Goal: Task Accomplishment & Management: Manage account settings

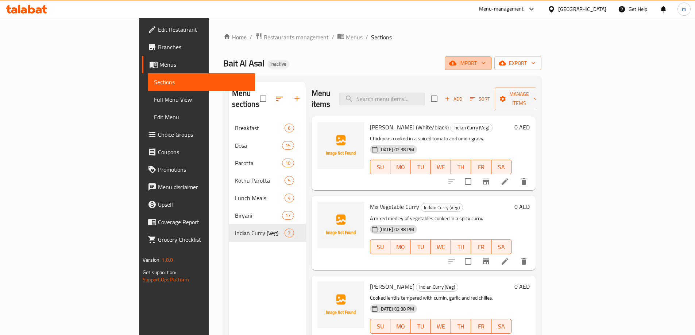
click at [456, 60] on icon "button" at bounding box center [452, 62] width 7 height 7
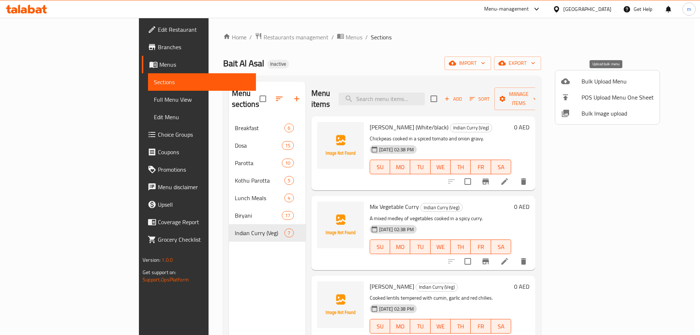
click at [600, 83] on span "Bulk Upload Menu" at bounding box center [618, 81] width 72 height 9
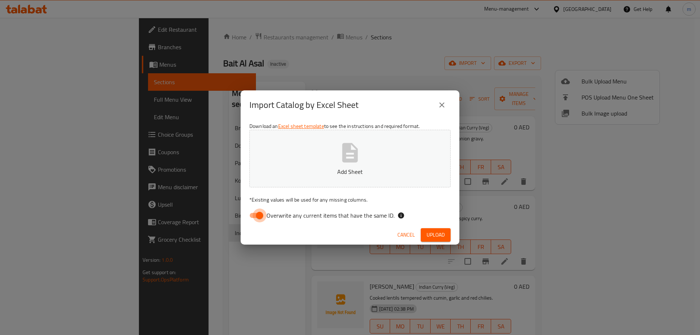
click at [254, 217] on input "Overwrite any current items that have the same ID." at bounding box center [260, 216] width 42 height 14
checkbox input "false"
click at [437, 234] on span "Upload" at bounding box center [436, 234] width 18 height 9
click at [434, 232] on span "Upload" at bounding box center [436, 234] width 18 height 9
click at [442, 105] on icon "close" at bounding box center [441, 104] width 5 height 5
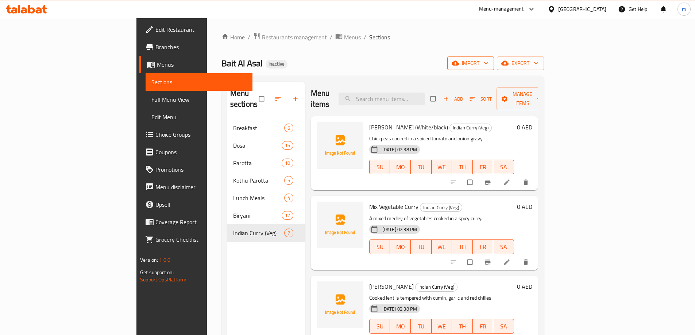
click at [488, 64] on span "import" at bounding box center [470, 63] width 35 height 9
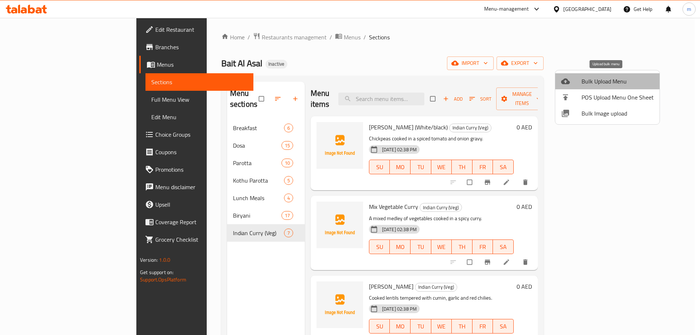
click at [612, 81] on span "Bulk Upload Menu" at bounding box center [618, 81] width 72 height 9
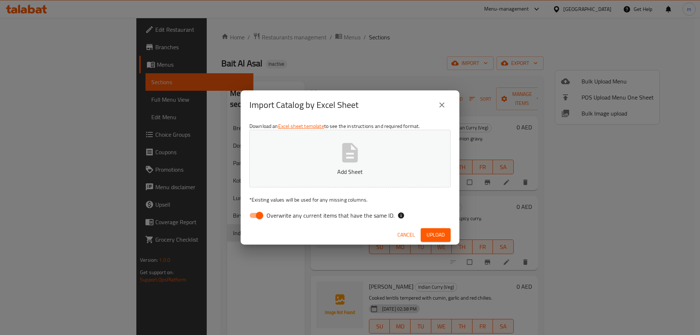
click at [251, 216] on input "Overwrite any current items that have the same ID." at bounding box center [260, 216] width 42 height 14
checkbox input "false"
click at [434, 232] on span "Upload" at bounding box center [436, 234] width 18 height 9
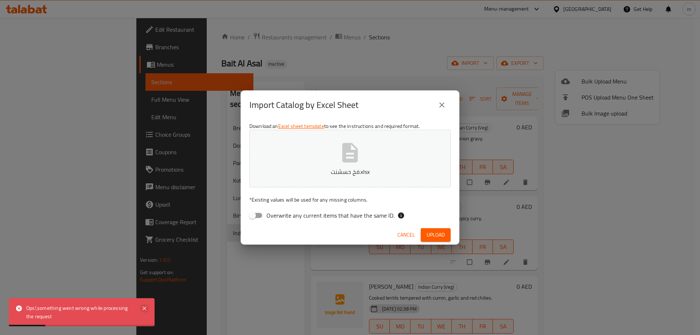
click at [146, 308] on icon at bounding box center [144, 308] width 9 height 9
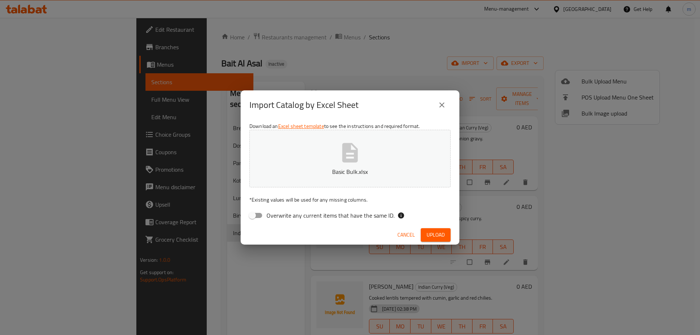
click at [439, 234] on span "Upload" at bounding box center [436, 234] width 18 height 9
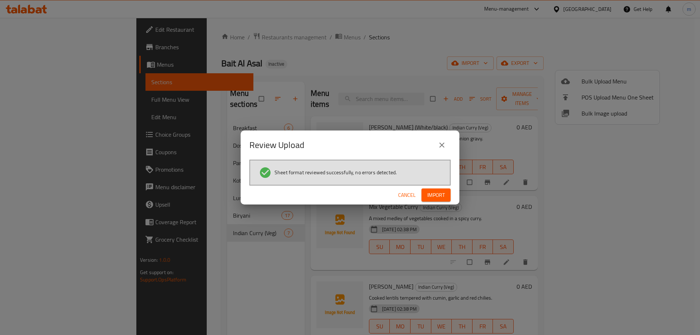
click at [444, 197] on span "Import" at bounding box center [436, 195] width 18 height 9
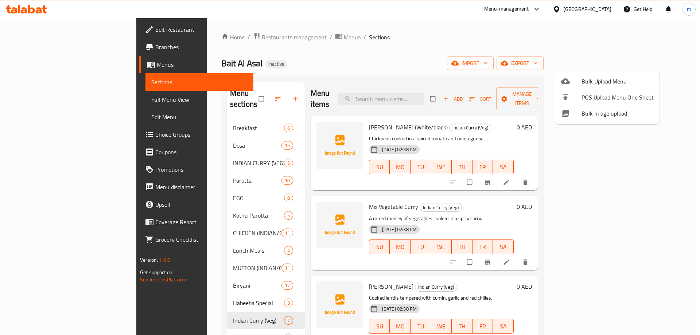
drag, startPoint x: 672, startPoint y: 194, endPoint x: 672, endPoint y: 223, distance: 28.8
click at [675, 223] on div at bounding box center [350, 167] width 700 height 335
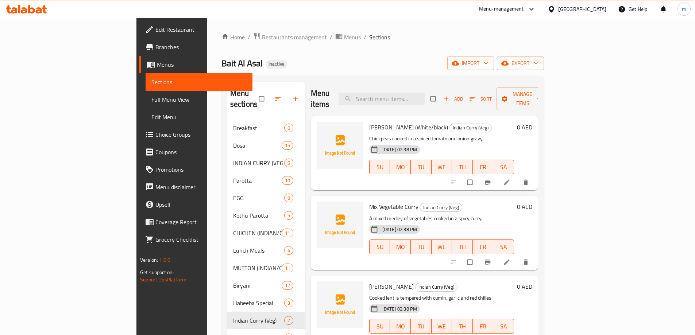
click at [283, 47] on div "Home / Restaurants management / Menus / Sections Bait Al Asal Inactive import e…" at bounding box center [382, 227] width 322 height 390
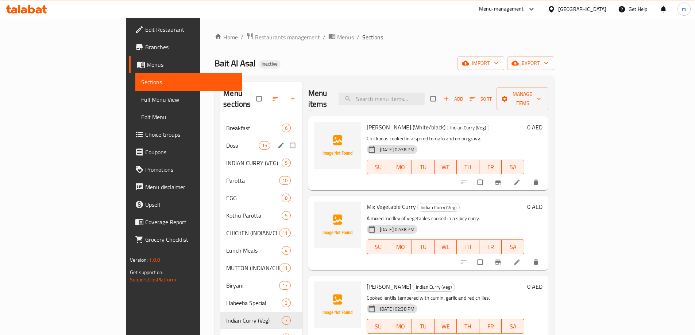
scroll to position [102, 0]
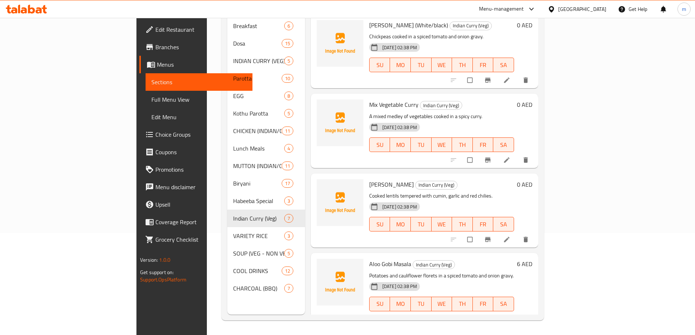
click at [151, 98] on span "Full Menu View" at bounding box center [198, 99] width 95 height 9
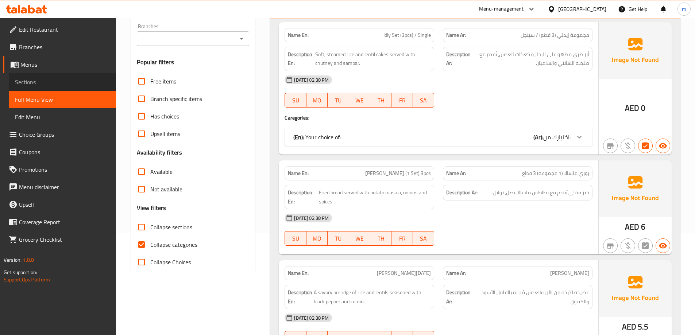
click at [38, 78] on span "Sections" at bounding box center [62, 82] width 95 height 9
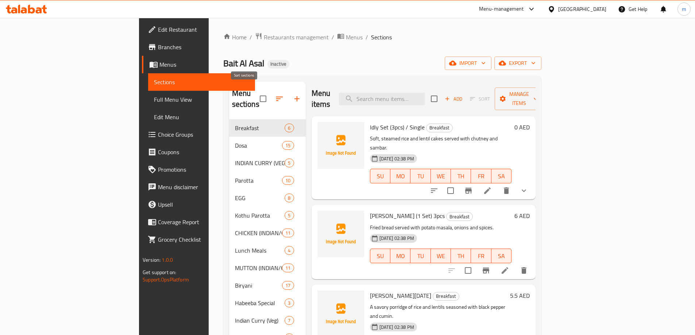
click at [276, 97] on icon "button" at bounding box center [279, 99] width 7 height 4
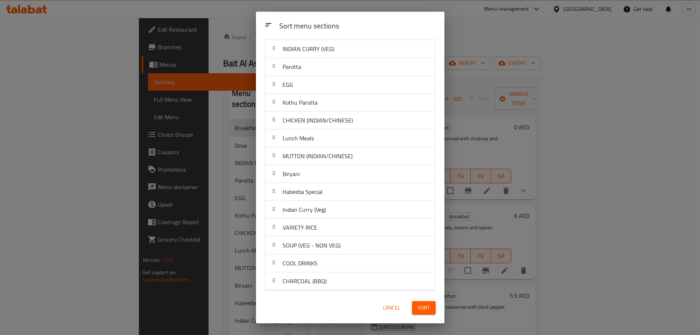
scroll to position [56, 0]
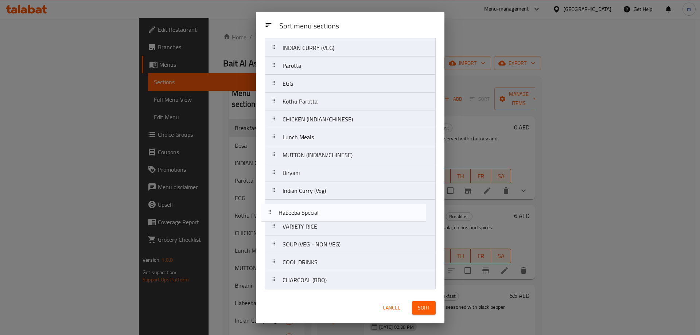
drag, startPoint x: 328, startPoint y: 191, endPoint x: 323, endPoint y: 215, distance: 24.3
click at [323, 215] on nav "Breakfast Dosa INDIAN CURRY (VEG) Parotta EGG Kothu Parotta CHICKEN (INDIAN/CHI…" at bounding box center [350, 146] width 171 height 287
drag, startPoint x: 331, startPoint y: 154, endPoint x: 325, endPoint y: 205, distance: 51.4
click at [325, 205] on nav "Breakfast Dosa INDIAN CURRY (VEG) Parotta EGG Kothu Parotta CHICKEN (INDIAN/CHI…" at bounding box center [350, 146] width 171 height 287
drag, startPoint x: 333, startPoint y: 196, endPoint x: 331, endPoint y: 216, distance: 20.5
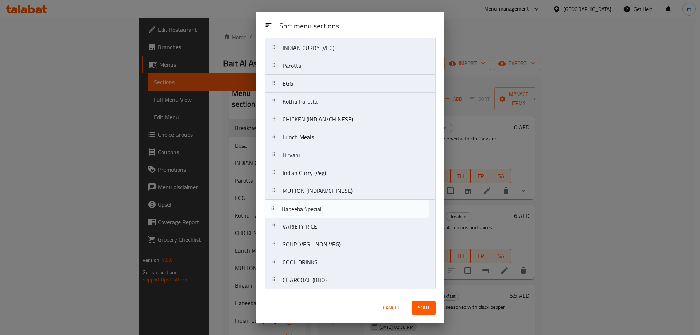
click at [331, 217] on nav "Breakfast Dosa INDIAN CURRY (VEG) Parotta EGG Kothu Parotta CHICKEN (INDIAN/CHI…" at bounding box center [350, 146] width 171 height 287
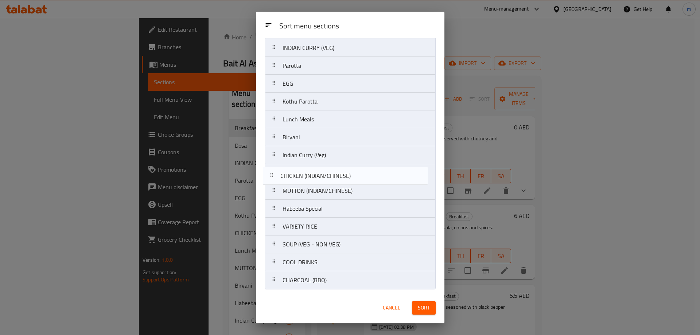
drag, startPoint x: 324, startPoint y: 121, endPoint x: 322, endPoint y: 182, distance: 60.6
click at [322, 182] on nav "Breakfast Dosa INDIAN CURRY (VEG) Parotta EGG Kothu Parotta CHICKEN (INDIAN/CHI…" at bounding box center [350, 146] width 171 height 287
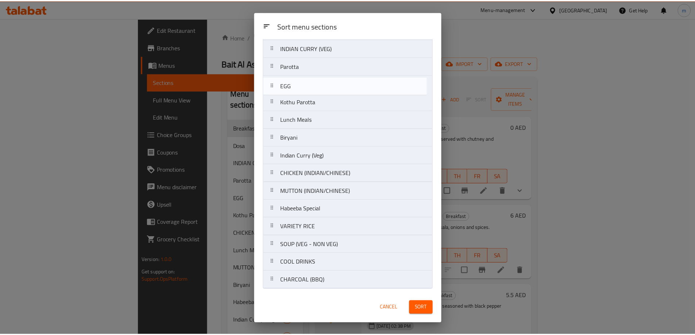
scroll to position [54, 0]
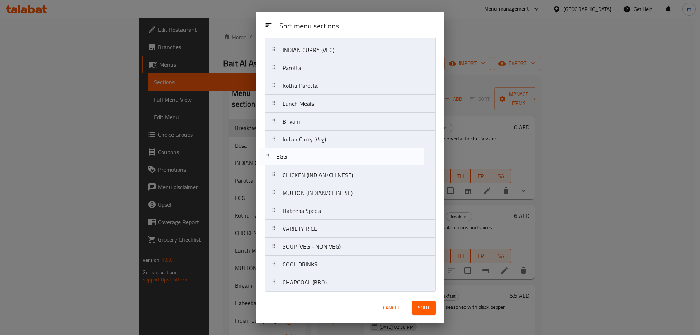
drag, startPoint x: 323, startPoint y: 85, endPoint x: 317, endPoint y: 160, distance: 75.7
click at [317, 160] on nav "Breakfast Dosa INDIAN CURRY (VEG) Parotta EGG Kothu Parotta Lunch Meals Biryani…" at bounding box center [350, 148] width 171 height 287
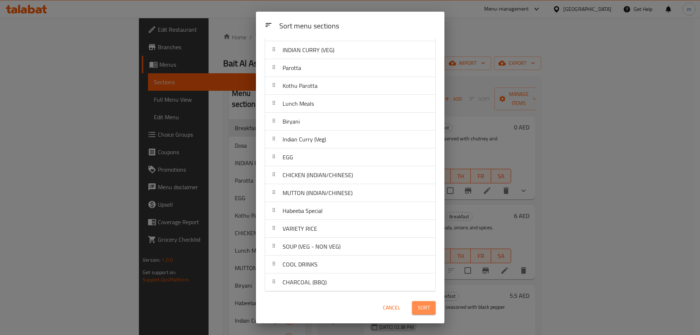
click at [423, 305] on span "Sort" at bounding box center [424, 307] width 12 height 9
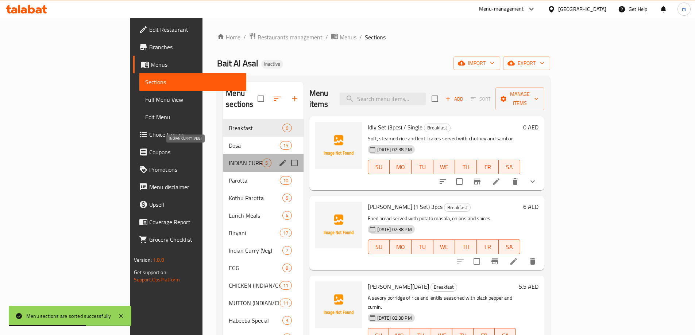
click at [229, 159] on span "INDIAN CURRY (VEG)" at bounding box center [245, 163] width 33 height 9
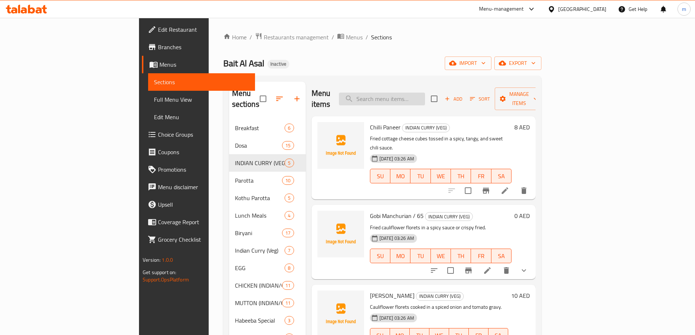
click at [414, 93] on input "search" at bounding box center [382, 99] width 86 height 13
paste input "Egg Omelette (Single/Double)"
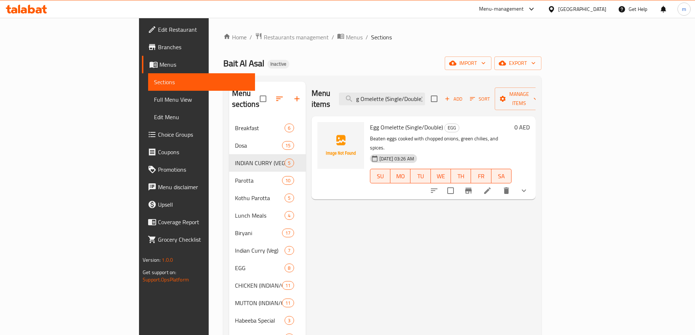
type input "Egg Omelette (Single/Double)"
click at [492, 186] on icon at bounding box center [487, 190] width 9 height 9
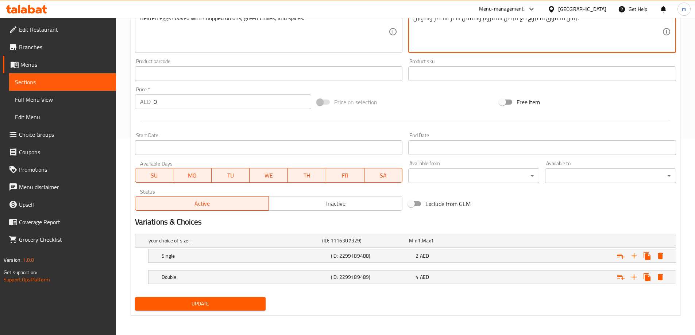
scroll to position [197, 0]
type textarea "بيض مخفوق مطبوخ مع البصل المفروم والفلفل الحار الأخضر والتوابل."
click at [216, 301] on span "Update" at bounding box center [200, 303] width 119 height 9
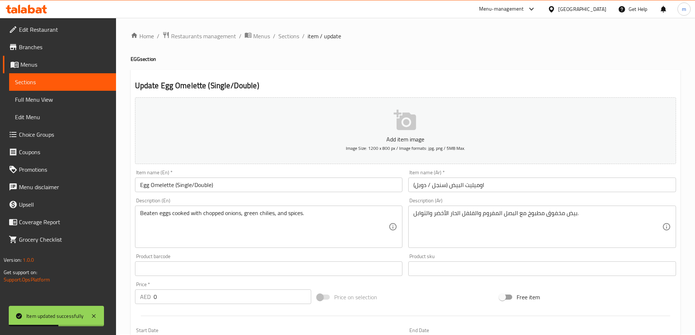
scroll to position [0, 0]
click at [295, 34] on span "Sections" at bounding box center [288, 37] width 21 height 9
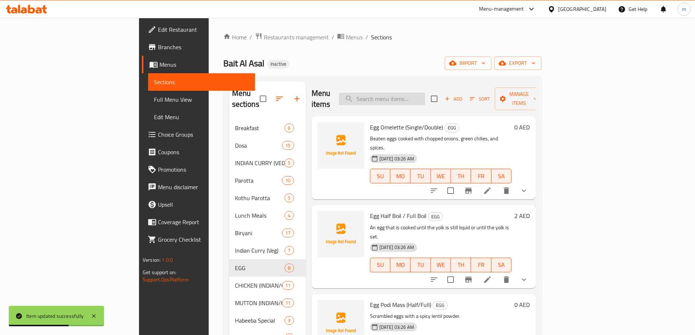
click at [425, 100] on input "search" at bounding box center [382, 99] width 86 height 13
paste input "Egg Podi Mass (Half/Full)"
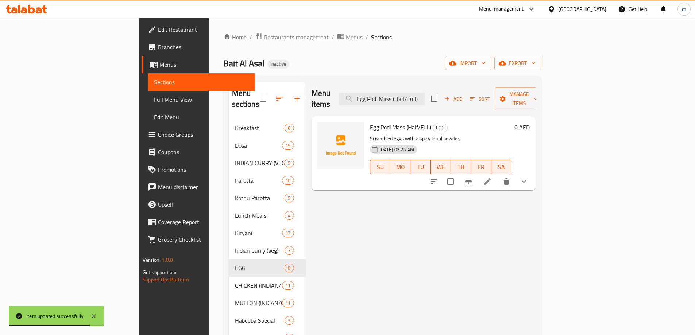
type input "Egg Podi Mass (Half/Full)"
click at [490, 178] on icon at bounding box center [487, 181] width 7 height 7
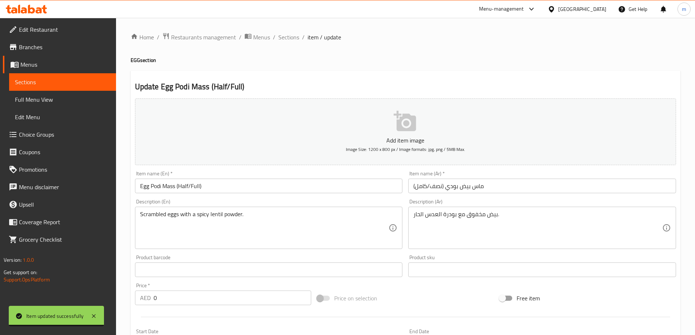
scroll to position [146, 0]
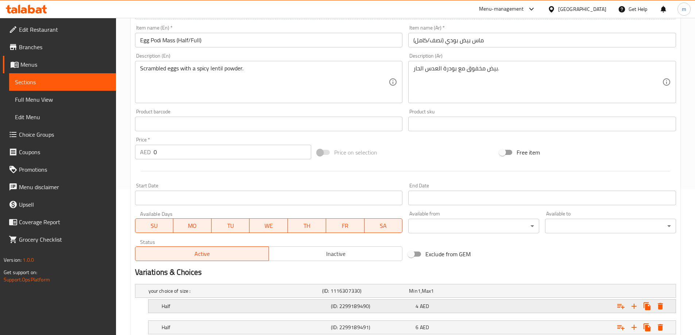
drag, startPoint x: 440, startPoint y: 305, endPoint x: 437, endPoint y: 308, distance: 4.2
click at [440, 306] on div "4 AED" at bounding box center [456, 306] width 82 height 7
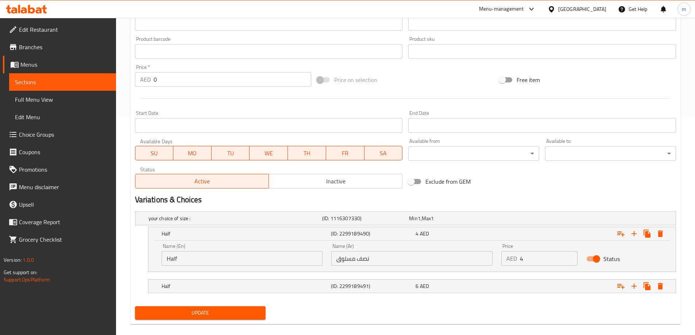
scroll to position [219, 0]
click at [343, 263] on input "نصف مسلوق" at bounding box center [411, 258] width 161 height 15
type input "نصف"
click at [236, 319] on button "Update" at bounding box center [200, 312] width 131 height 13
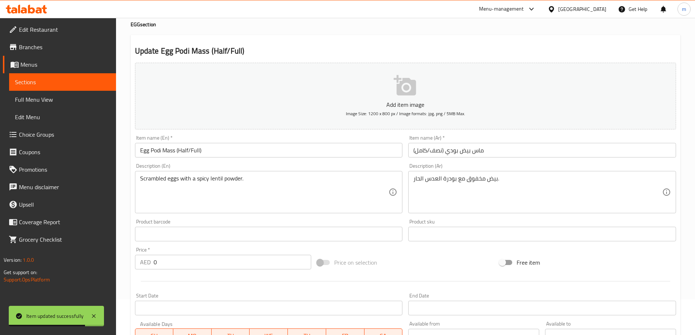
scroll to position [0, 0]
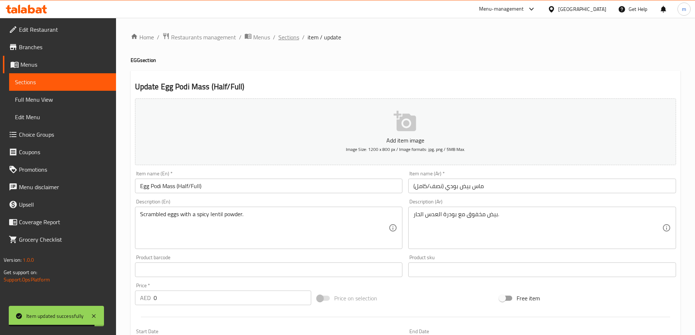
click at [283, 36] on span "Sections" at bounding box center [288, 37] width 21 height 9
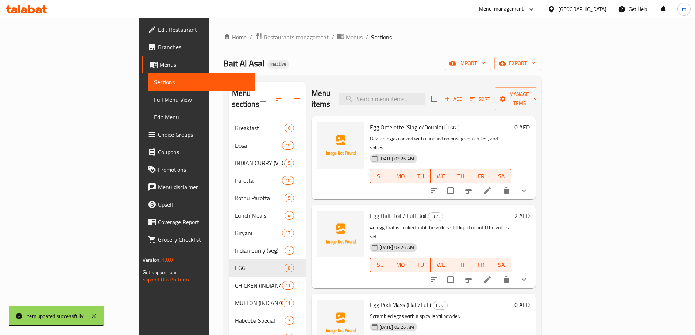
click at [431, 86] on div "Menu items Add Sort Manage items" at bounding box center [423, 99] width 224 height 35
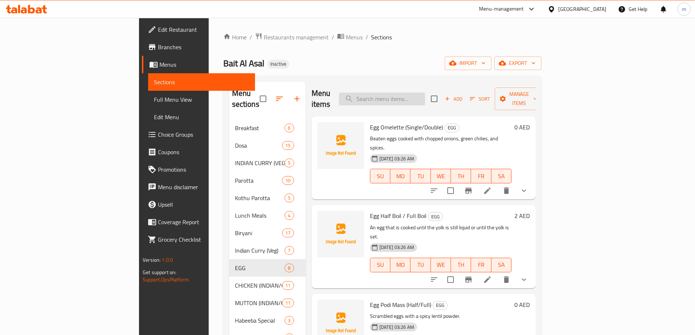
click at [425, 93] on input "search" at bounding box center [382, 99] width 86 height 13
paste input "Chicken Kadai / Chilly Chicken"
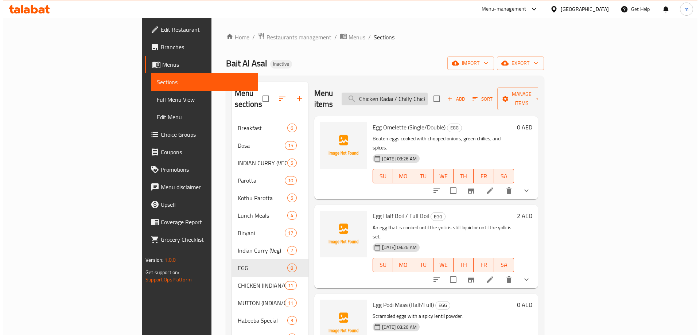
scroll to position [0, 6]
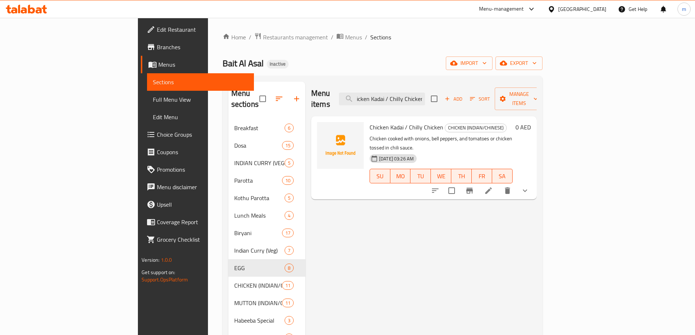
type input "Chicken Kadai / Chilly Chicken"
click at [493, 186] on icon at bounding box center [488, 190] width 9 height 9
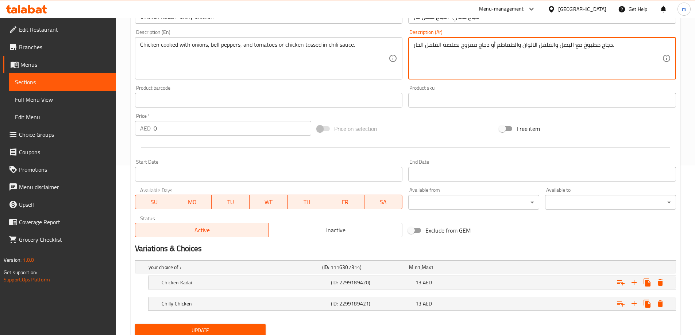
scroll to position [197, 0]
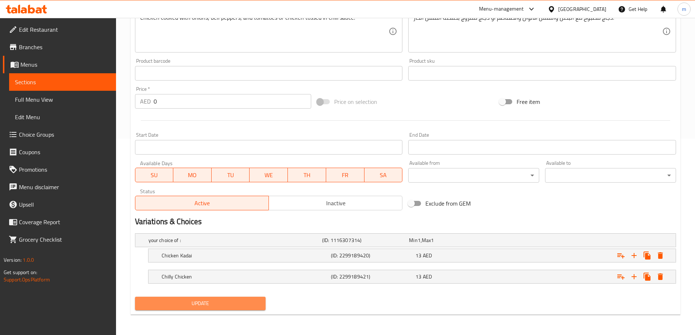
click at [253, 303] on span "Update" at bounding box center [200, 303] width 119 height 9
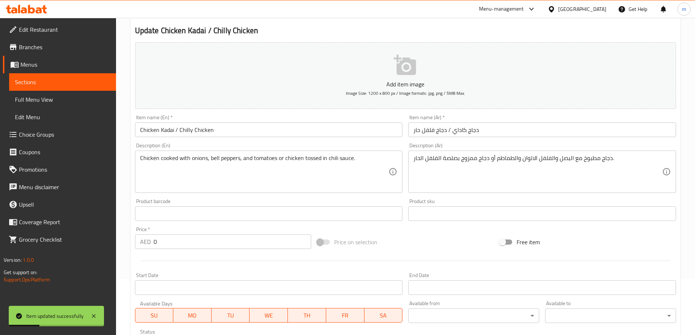
scroll to position [51, 0]
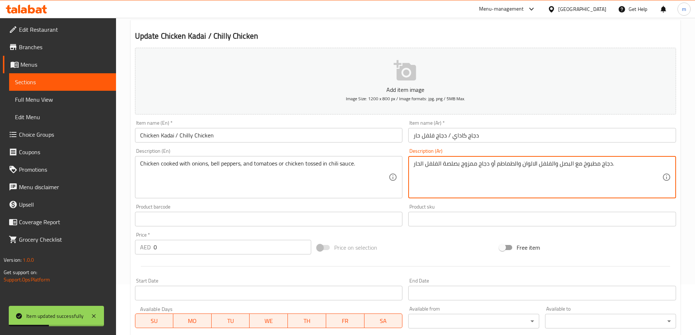
click at [468, 169] on textarea "دجاج مطبوخ مع البصل والفلفل الالوان والطماطم أو دجاج ممزوج بصلصة الفلفل الحار." at bounding box center [537, 177] width 249 height 35
type textarea "دجاج مطبوخ مع البصل والفلفل الالوان والطماطم أو دجاج مغموسة بصلصة الفلفل الحار."
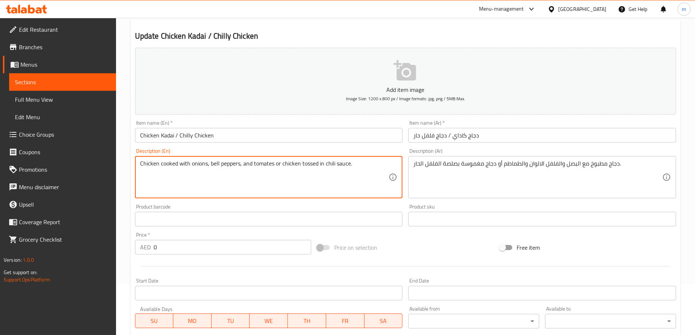
click at [270, 166] on textarea "Chicken cooked with onions, bell peppers, and tomates or chicken tossed in chil…" at bounding box center [264, 177] width 249 height 35
click at [268, 163] on textarea "Chicken cooked with onions, bell peppers, and tomates or chicken tossed in chil…" at bounding box center [264, 177] width 249 height 35
type textarea "Chicken cooked with onions, bell peppers, and tomatoes or chicken tossed in chi…"
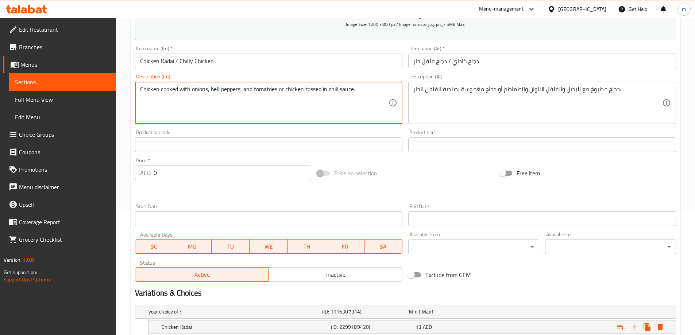
scroll to position [197, 0]
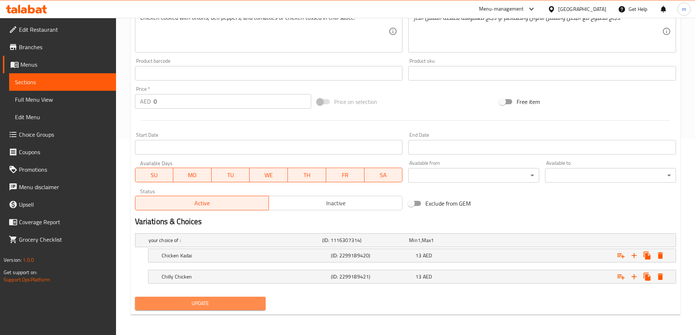
click at [238, 302] on span "Update" at bounding box center [200, 303] width 119 height 9
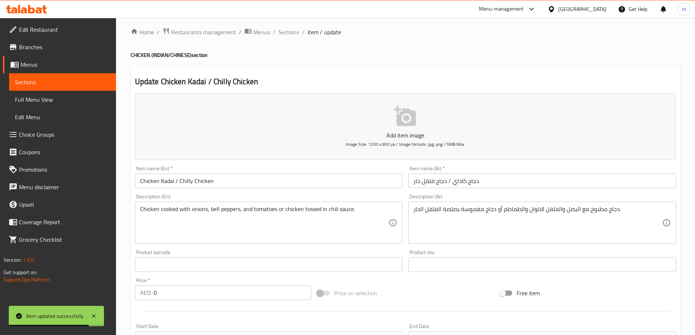
scroll to position [0, 0]
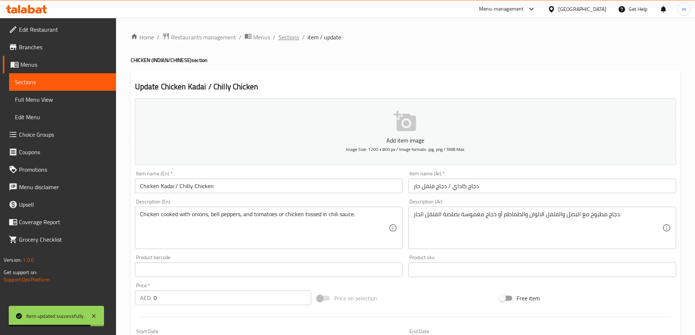
click at [288, 36] on span "Sections" at bounding box center [288, 37] width 21 height 9
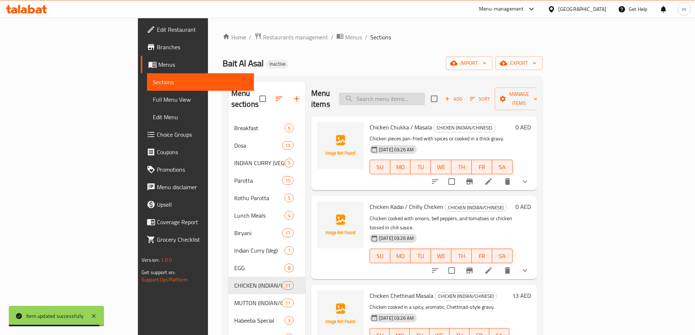
click at [425, 93] on input "search" at bounding box center [382, 99] width 86 height 13
paste input "Mutton Masala / Chukka / Pepper"
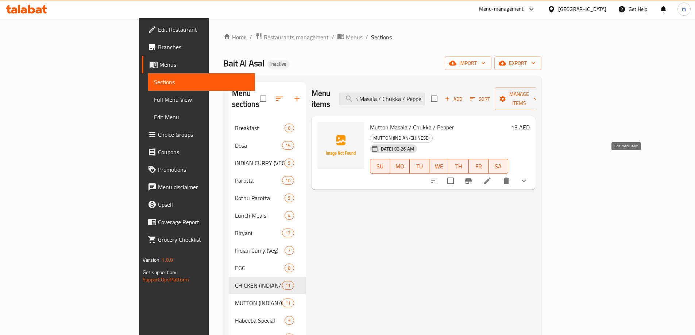
type input "Mutton Masala / Chukka / Pepper"
click at [492, 177] on icon at bounding box center [487, 181] width 9 height 9
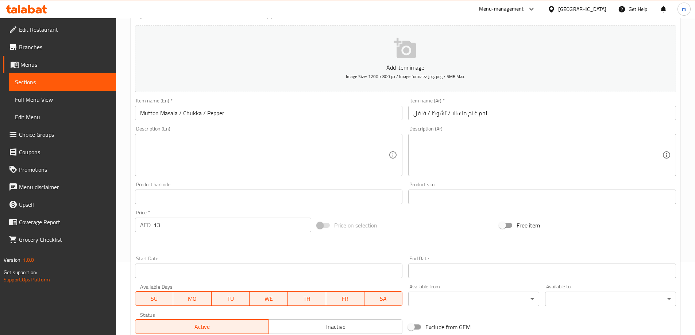
scroll to position [182, 0]
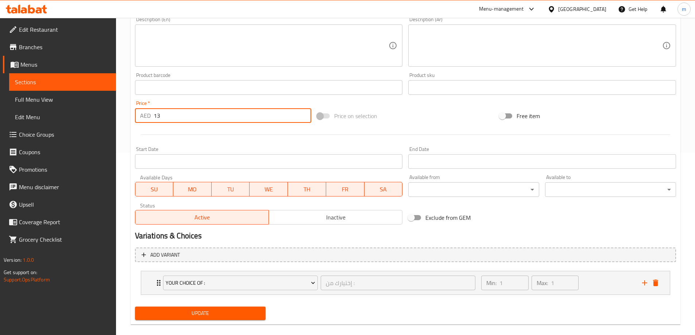
drag, startPoint x: 162, startPoint y: 117, endPoint x: 151, endPoint y: 116, distance: 10.2
click at [151, 116] on div "AED 13 Price *" at bounding box center [223, 115] width 177 height 15
type input "0"
click at [171, 313] on span "Update" at bounding box center [200, 313] width 119 height 9
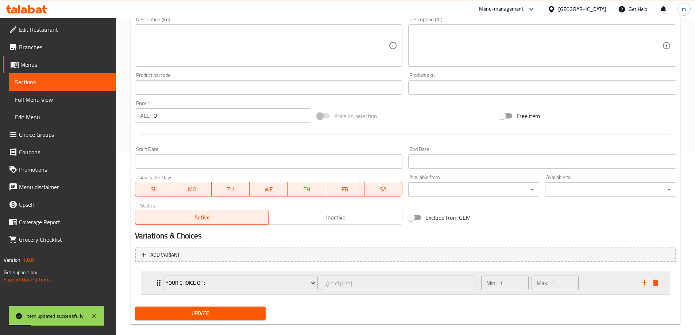
click at [151, 283] on div "your choice of : إختيارك من : ​ Min: 1 ​ Max: 1 ​" at bounding box center [405, 282] width 528 height 23
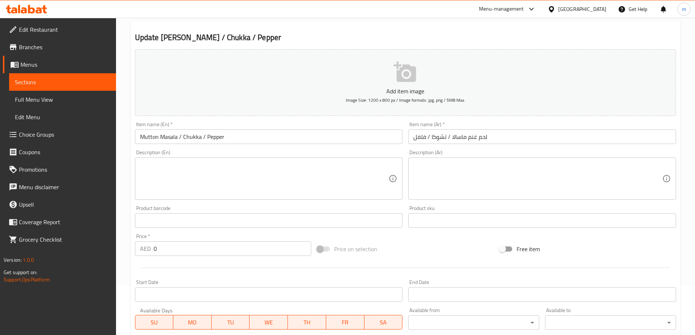
scroll to position [0, 0]
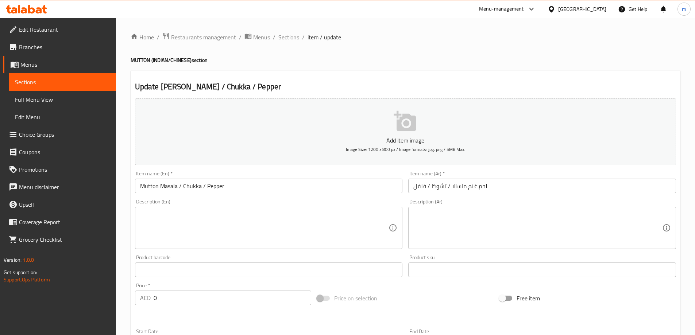
click at [288, 43] on div "Home / Restaurants management / Menus / Sections / item / update MUTTON (INDIAN…" at bounding box center [406, 317] width 550 height 570
click at [290, 39] on span "Sections" at bounding box center [288, 37] width 21 height 9
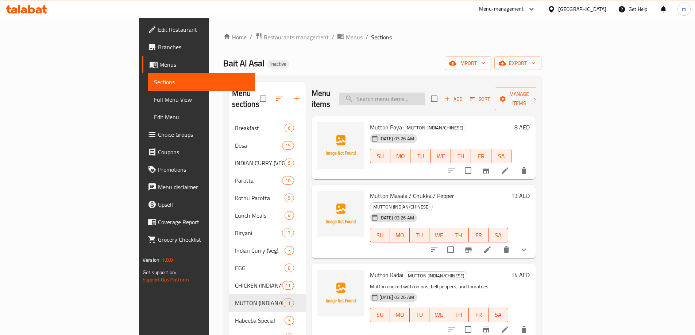
click at [419, 93] on input "search" at bounding box center [382, 99] width 86 height 13
paste input "Puthina / Palak/Dal kitchadi Rice"
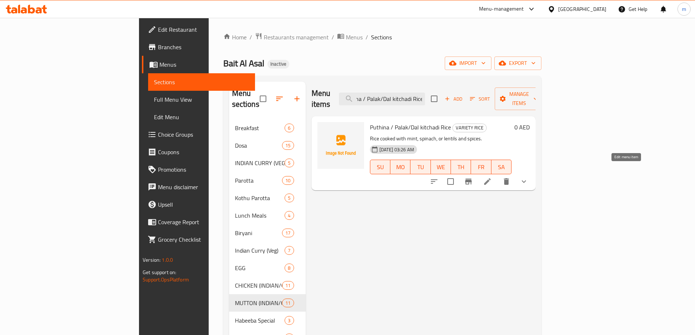
type input "Puthina / Palak/Dal kitchadi Rice"
click at [492, 177] on icon at bounding box center [487, 181] width 9 height 9
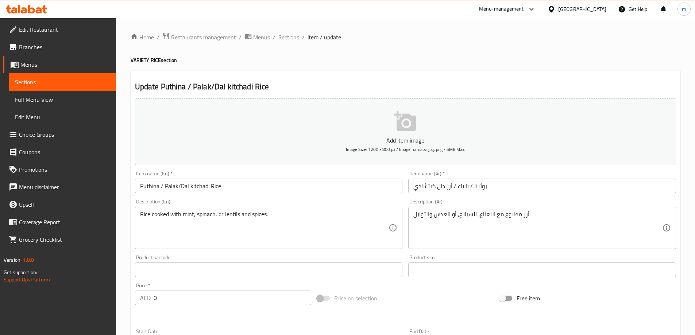
click at [146, 189] on input "Puthina / Palak/Dal kitchadi Rice" at bounding box center [269, 186] width 268 height 15
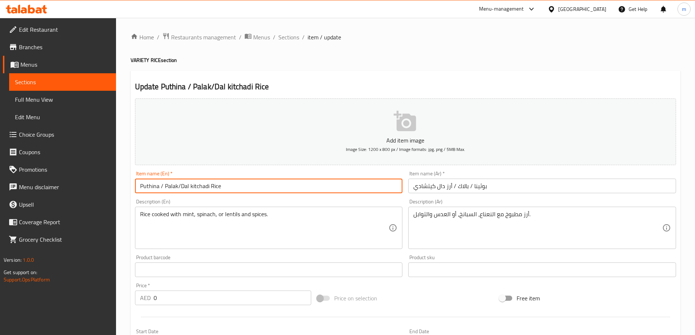
click at [146, 189] on input "Puthina / Palak/Dal kitchadi Rice" at bounding box center [269, 186] width 268 height 15
paste input "d"
type input "Pudina / Palak/Dal kitchadi Rice"
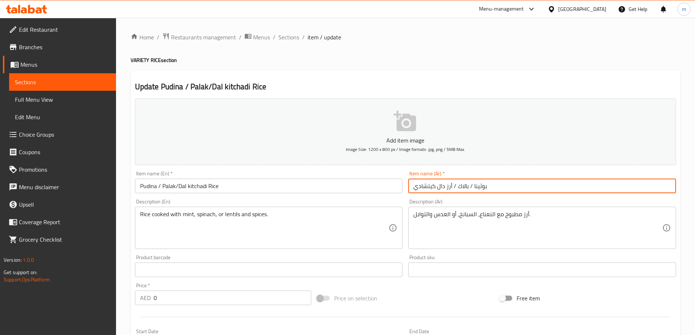
click at [484, 186] on input "بوثينا / بالاك / أرز دال كيتشادي" at bounding box center [542, 186] width 268 height 15
paste input "ينا"
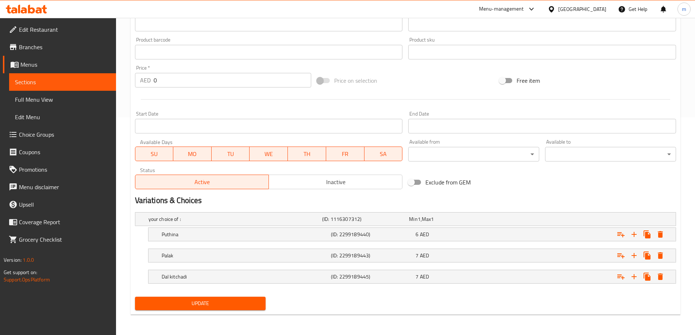
type input "بودينا/ بالاك / أرز دال كيتشادي"
drag, startPoint x: 256, startPoint y: 303, endPoint x: 260, endPoint y: 305, distance: 3.9
click at [256, 304] on span "Update" at bounding box center [200, 303] width 119 height 9
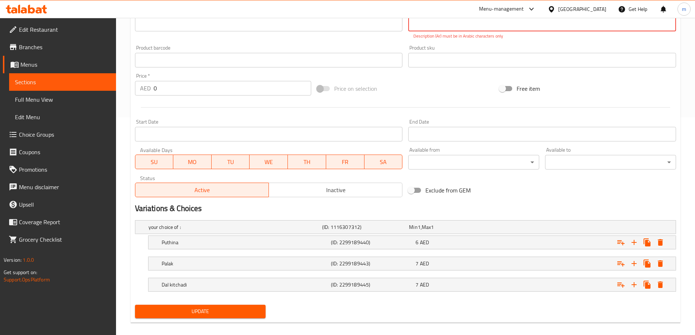
scroll to position [211, 0]
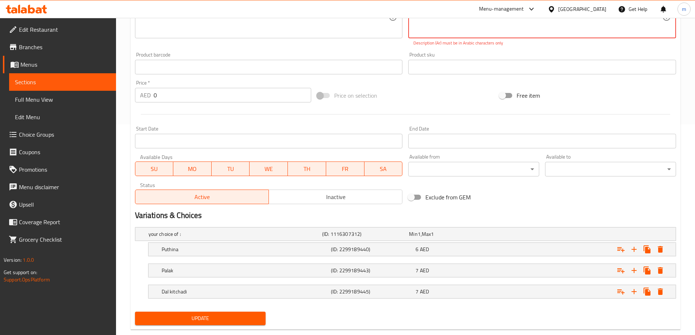
click at [249, 316] on span "Update" at bounding box center [200, 318] width 119 height 9
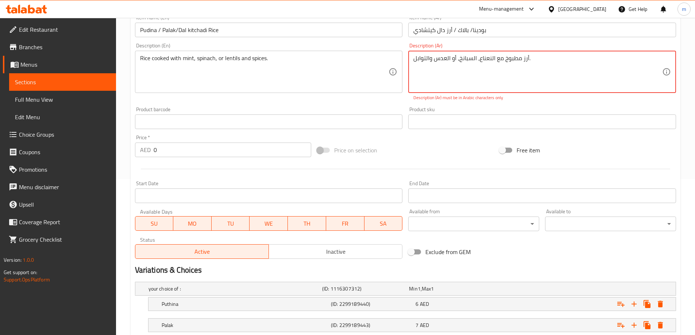
scroll to position [65, 0]
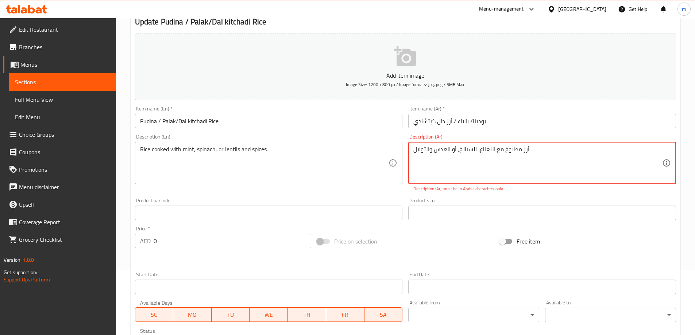
click at [497, 151] on textarea "أرز مطبوخ مع النعناع، ​​السبانخ، أو العدس والتوابل." at bounding box center [537, 163] width 249 height 35
click at [591, 154] on textarea "أرز مطبوخ مع النعناع، ​​السبانخ، أو العدس والتوابل." at bounding box center [537, 163] width 249 height 35
click at [613, 153] on textarea "أرز مطبوخ مع النعناع، ​​السبانخ/ أو العدس والتوابل." at bounding box center [537, 163] width 249 height 35
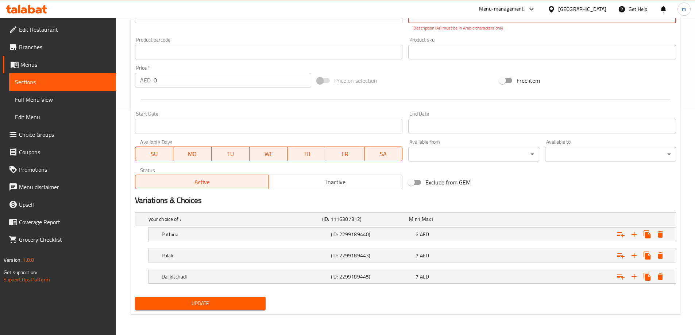
click at [248, 301] on span "Update" at bounding box center [200, 303] width 119 height 9
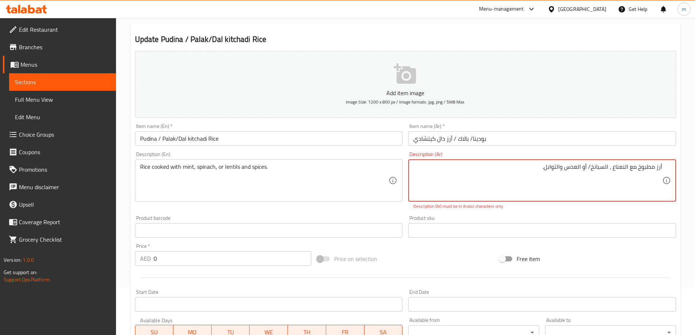
click at [613, 172] on textarea "أرز مطبوخ مع النعناع ، ​​السبانخ/ أو العدس والتوابل." at bounding box center [537, 180] width 249 height 35
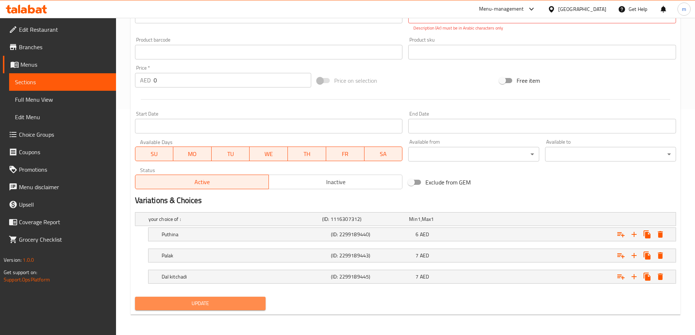
click at [246, 302] on span "Update" at bounding box center [200, 303] width 119 height 9
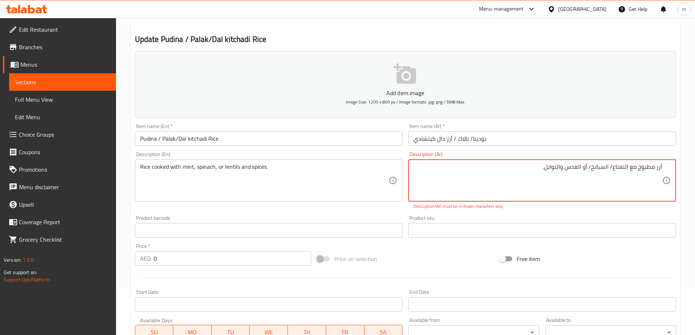
click at [604, 171] on textarea "أرز مطبوخ مع النعناع/ ​​السبانخ/ أو العدس والتوابل." at bounding box center [537, 180] width 249 height 35
click at [605, 171] on textarea "أرز مطبوخ مع النعناع/ ​​السبانخ/ أو العدس والتوابل." at bounding box center [537, 180] width 249 height 35
type textarea "H"
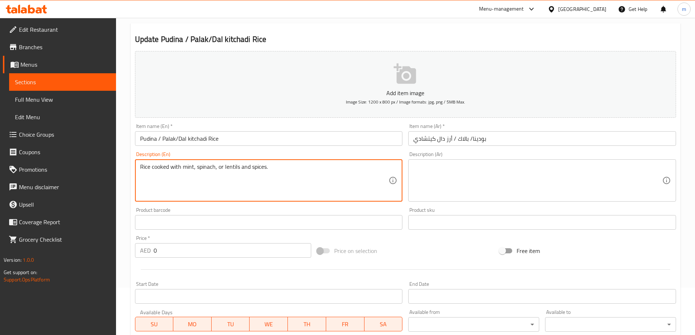
click at [206, 171] on textarea "Rice cooked with mint, spinach, or lentils and spices." at bounding box center [264, 180] width 249 height 35
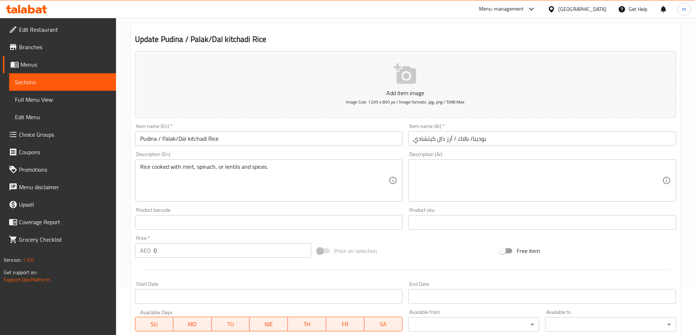
click at [559, 175] on textarea at bounding box center [537, 180] width 249 height 35
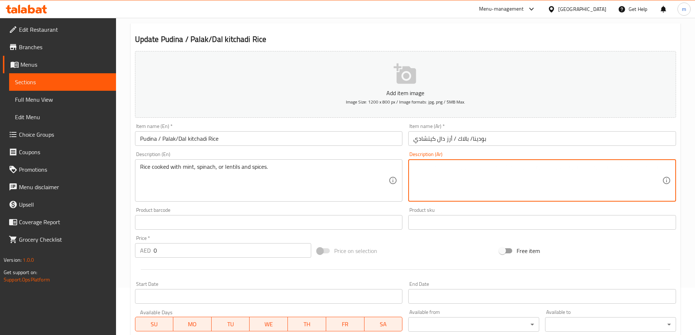
paste textarea "أرز مطبوخ مع النعناع أو السبانخ أو العدس والتوابل."
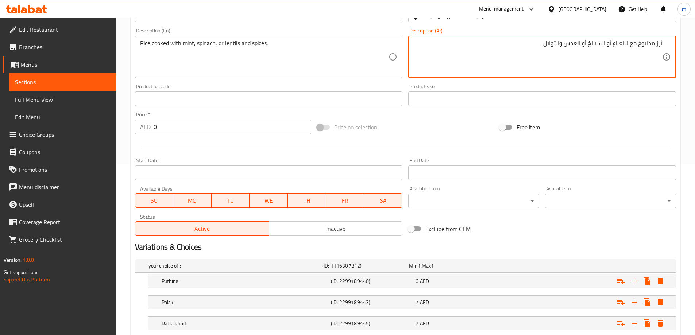
scroll to position [218, 0]
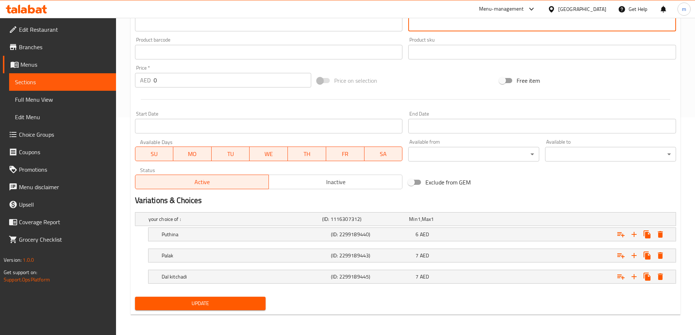
type textarea "أرز مطبوخ مع النعناع أو السبانخ أو العدس والتوابل."
click at [254, 304] on span "Update" at bounding box center [200, 303] width 119 height 9
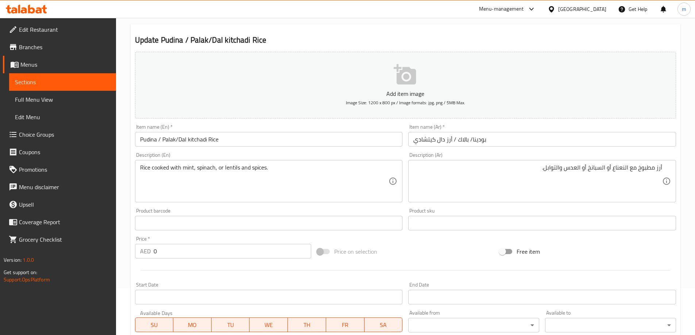
scroll to position [35, 0]
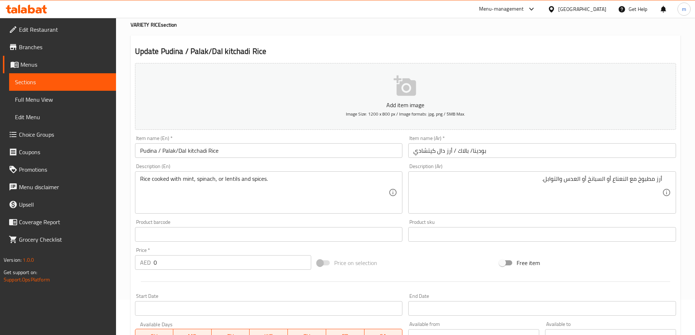
click at [196, 154] on input "Pudina / Palak/Dal kitchadi Rice" at bounding box center [269, 150] width 268 height 15
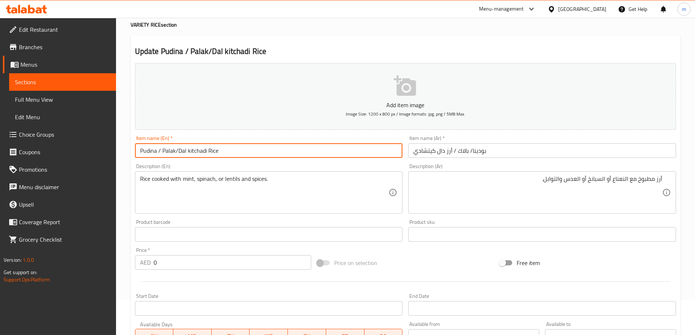
click at [196, 154] on input "Pudina / Palak/Dal kitchadi Rice" at bounding box center [269, 150] width 268 height 15
click at [194, 152] on input "Pudina / Palak/Dal kitchadi Rice" at bounding box center [269, 150] width 268 height 15
click at [200, 149] on input "Pudina / Palak/Dal kitchadi Rice" at bounding box center [269, 150] width 268 height 15
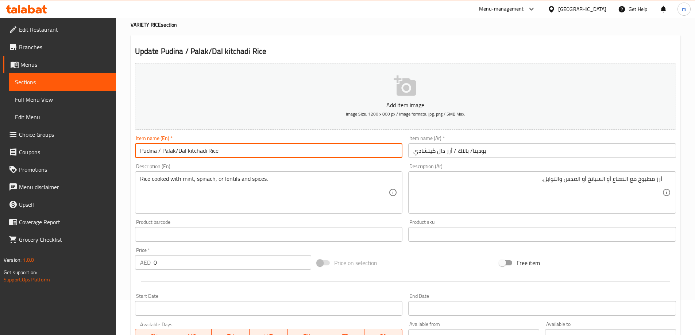
click at [200, 149] on input "Pudina / Palak/Dal kitchadi Rice" at bounding box center [269, 150] width 268 height 15
click at [201, 150] on input "Pudina / Palak/Dal kitchadi Rice" at bounding box center [269, 150] width 268 height 15
paste input "chadi"
type input "Pudina / Palak/Dal kichadi Rice"
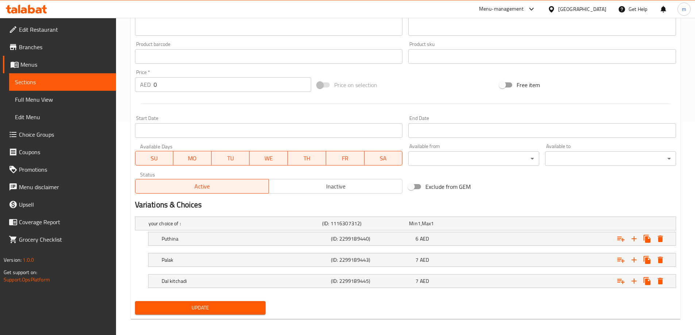
scroll to position [218, 0]
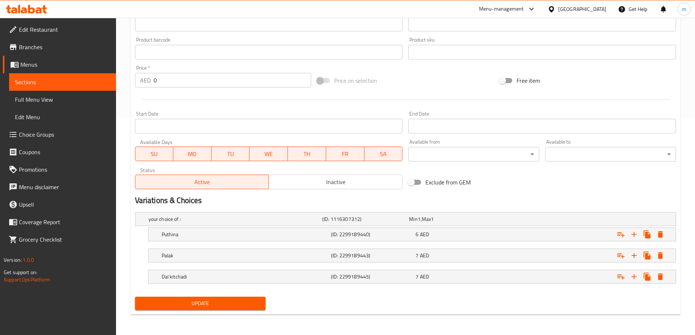
click at [225, 309] on button "Update" at bounding box center [200, 303] width 131 height 13
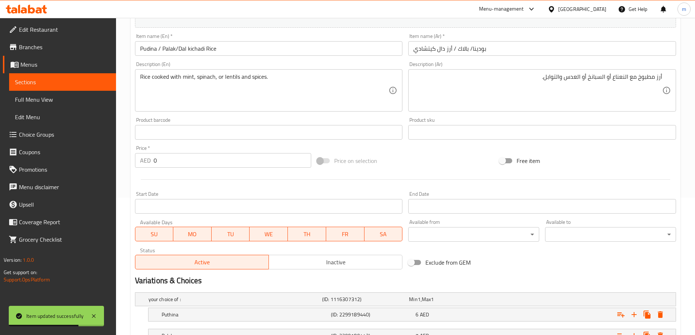
scroll to position [0, 0]
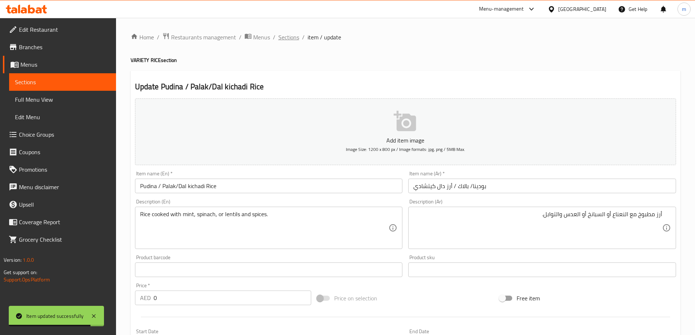
click at [289, 41] on span "Sections" at bounding box center [288, 37] width 21 height 9
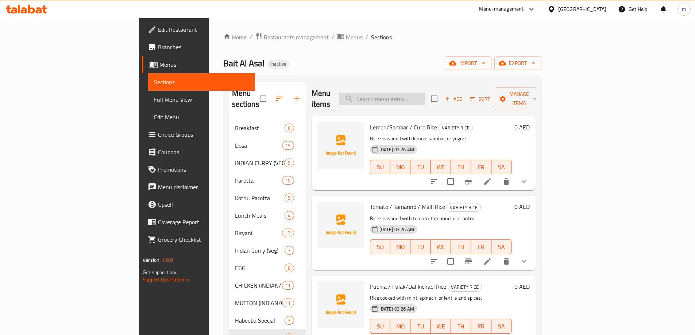
click at [425, 93] on input "search" at bounding box center [382, 99] width 86 height 13
paste input "Watermelon/Orange / Sweet Watermelon"
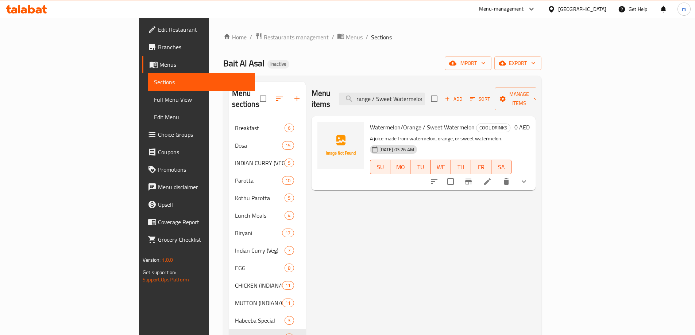
type input "Watermelon/Orange / Sweet Watermelon"
click at [492, 177] on icon at bounding box center [487, 181] width 9 height 9
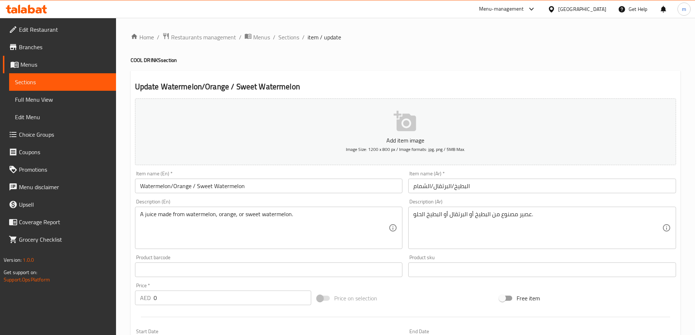
drag, startPoint x: 413, startPoint y: 218, endPoint x: 439, endPoint y: 218, distance: 25.9
click at [439, 218] on div "عصير مصنوع من البطيخ أو البرتقال أو البطيخ الحلو. Description (Ar)" at bounding box center [542, 228] width 268 height 42
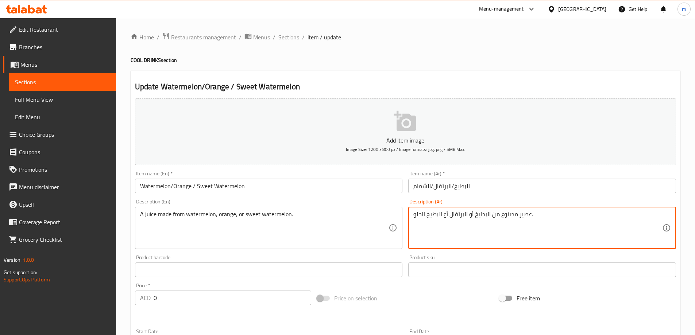
drag, startPoint x: 442, startPoint y: 217, endPoint x: 414, endPoint y: 216, distance: 27.7
click at [414, 216] on textarea "عصير مصنوع من البطيخ أو البرتقال أو البطيخ الحلو." at bounding box center [537, 228] width 249 height 35
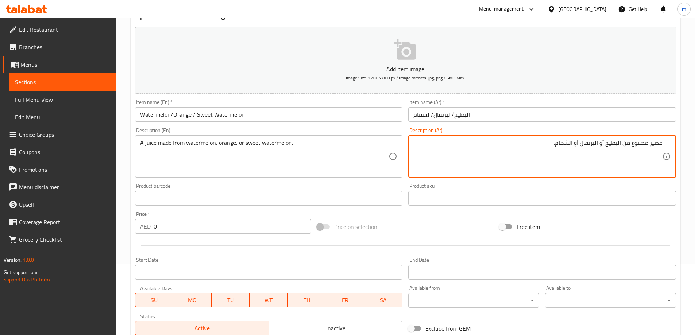
scroll to position [218, 0]
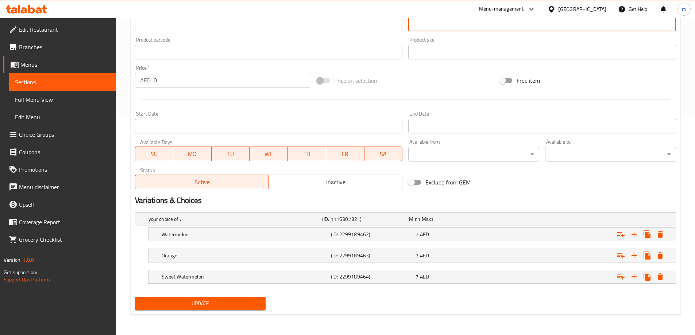
type textarea "عصير مصنوع من البطيخ أو البرتقال أو الشمام."
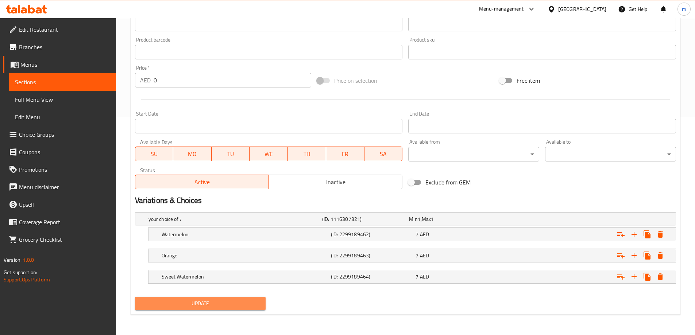
click at [259, 301] on button "Update" at bounding box center [200, 303] width 131 height 13
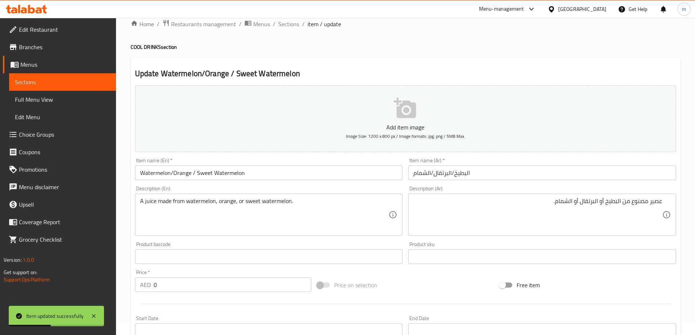
scroll to position [0, 0]
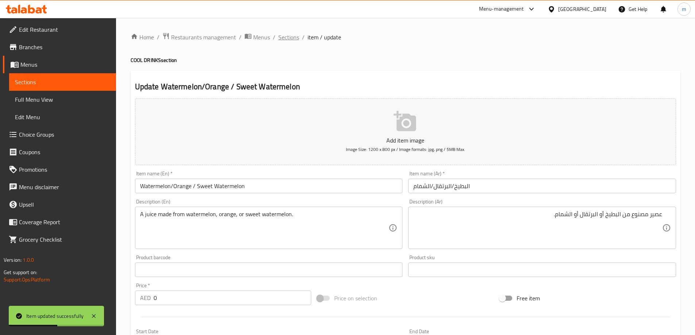
drag, startPoint x: 288, startPoint y: 28, endPoint x: 287, endPoint y: 32, distance: 4.0
click at [287, 31] on div "Home / Restaurants management / Menus / Sections / item / update COOL DRINKS se…" at bounding box center [405, 285] width 579 height 535
click at [287, 34] on span "Sections" at bounding box center [288, 37] width 21 height 9
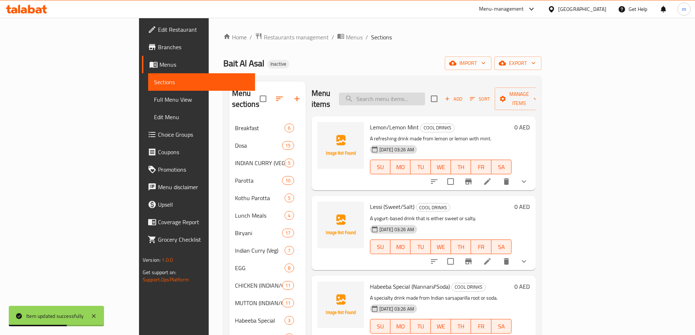
click at [420, 96] on input "search" at bounding box center [382, 99] width 86 height 13
paste input "Chickoo / Kiwi/ Guava / Avacado"
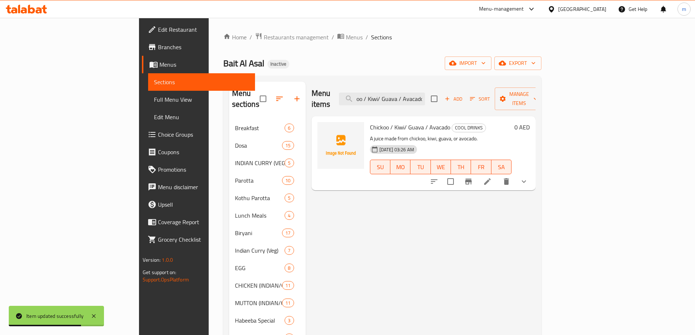
type input "Chickoo / Kiwi/ Guava / Avacado"
click at [490, 178] on icon at bounding box center [487, 181] width 7 height 7
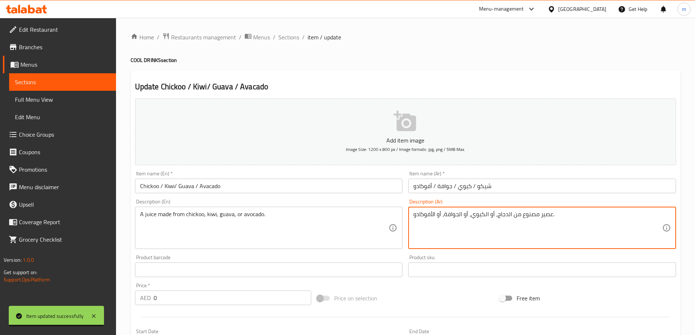
click at [499, 216] on textarea "عصير مصنوع من الدجاج، أو الكيوي، أو الجوافة، أو الأفوكادو." at bounding box center [537, 228] width 249 height 35
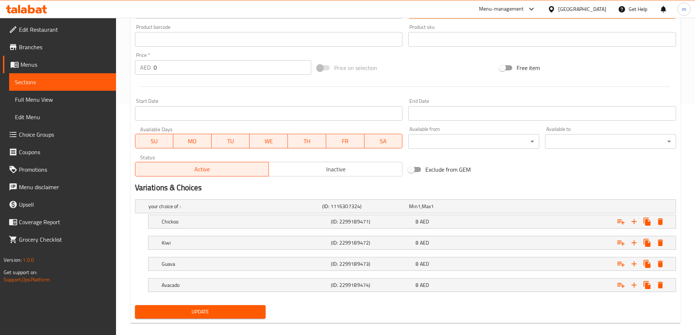
scroll to position [239, 0]
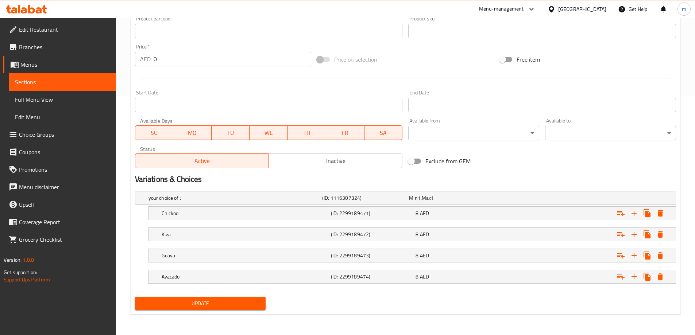
type textarea "عصير مصنوع من شيكو ، أو الكيوي، أو الجوافة، أو الأفوكادو."
click at [245, 297] on button "Update" at bounding box center [200, 303] width 131 height 13
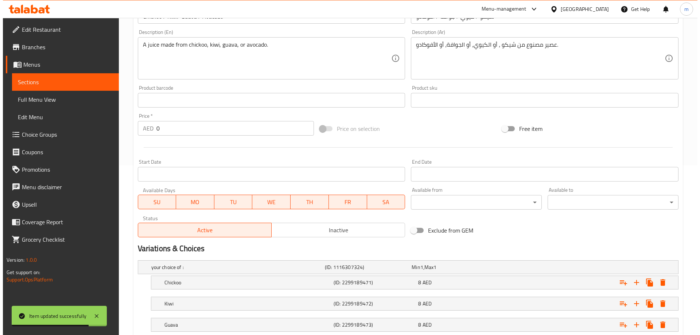
scroll to position [57, 0]
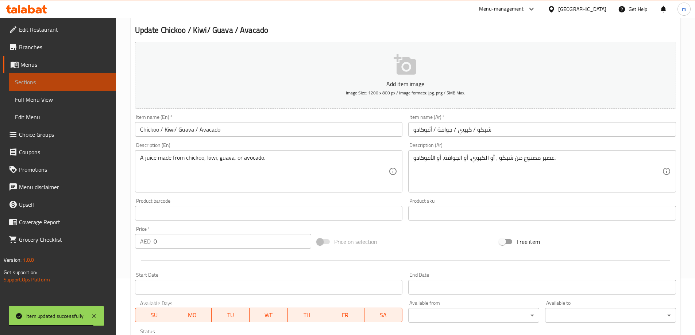
click at [85, 80] on span "Sections" at bounding box center [62, 82] width 95 height 9
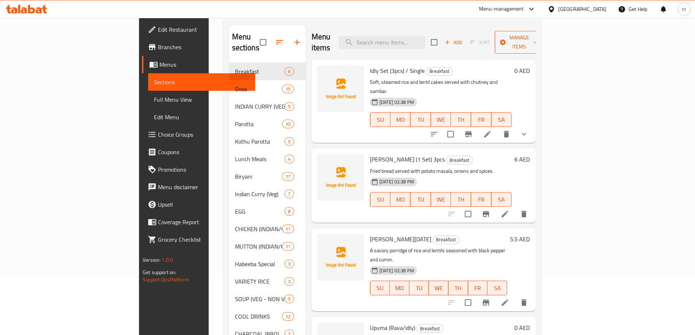
click at [538, 34] on span "Manage items" at bounding box center [518, 42] width 37 height 18
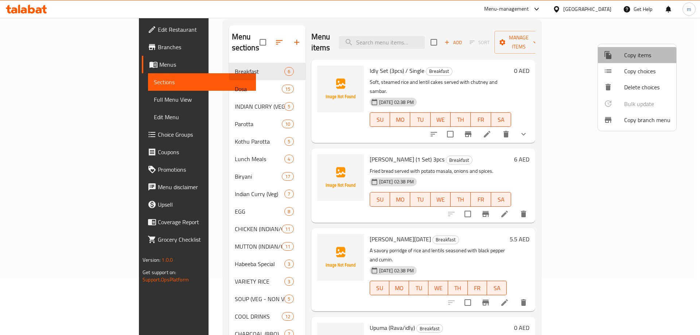
click at [628, 61] on li "Copy items" at bounding box center [637, 55] width 78 height 16
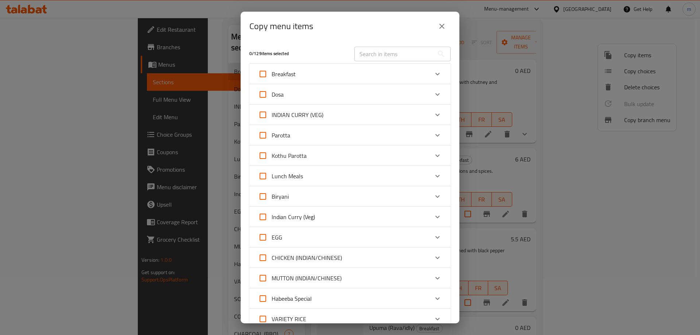
click at [336, 216] on div "Indian Curry (Veg)" at bounding box center [343, 217] width 171 height 18
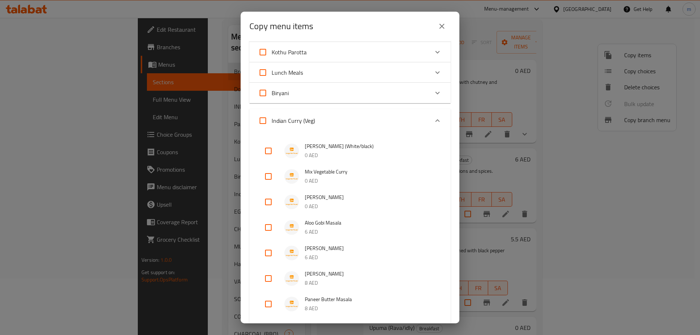
scroll to position [73, 0]
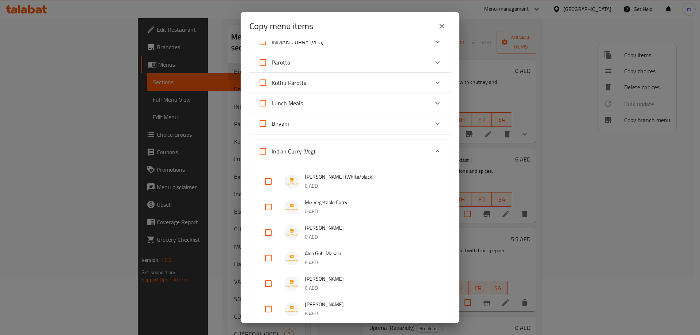
click at [358, 148] on div "Indian Curry (Veg)" at bounding box center [343, 152] width 171 height 18
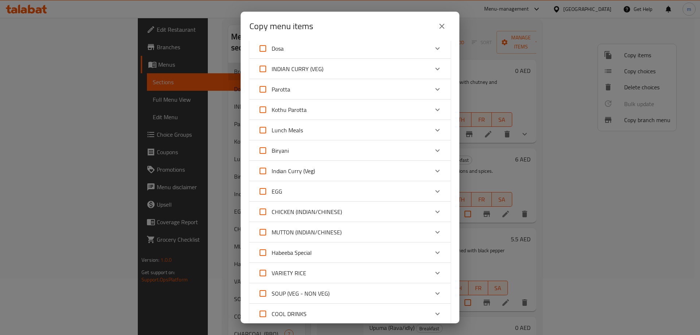
scroll to position [0, 0]
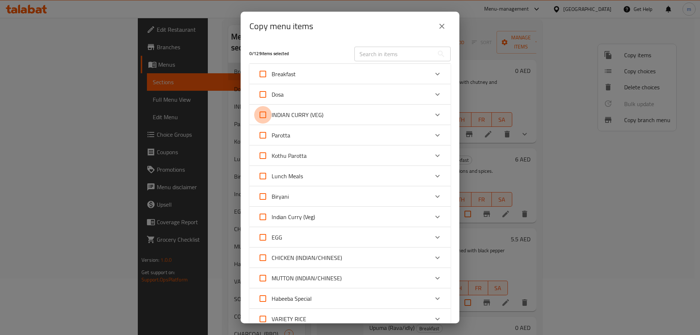
click at [264, 113] on input "INDIAN CURRY (VEG)" at bounding box center [263, 115] width 18 height 18
checkbox input "true"
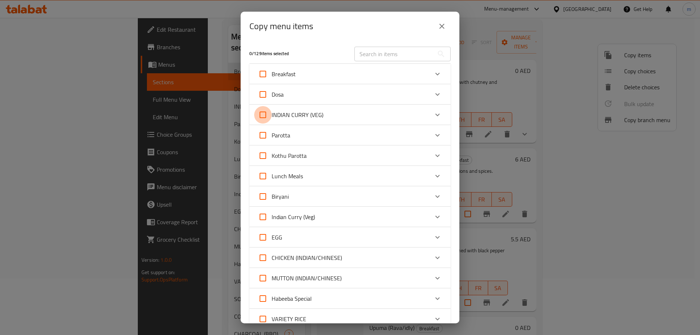
checkbox input "true"
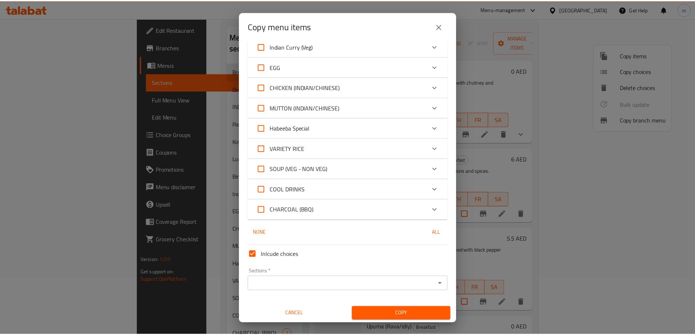
scroll to position [172, 0]
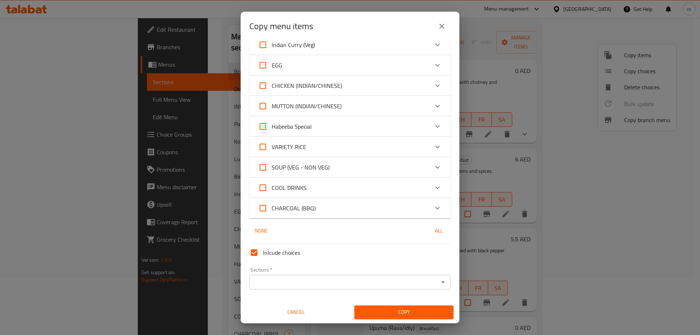
click at [302, 284] on input "Sections   *" at bounding box center [344, 282] width 185 height 10
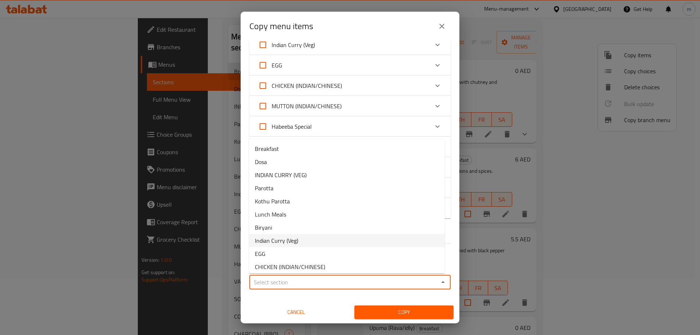
click at [316, 241] on li "Indian Curry (Veg)" at bounding box center [347, 240] width 196 height 13
type input "Indian Curry (Veg)"
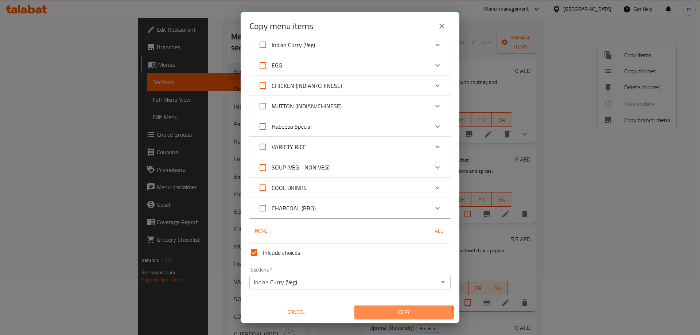
click at [396, 317] on span "Copy" at bounding box center [404, 312] width 88 height 9
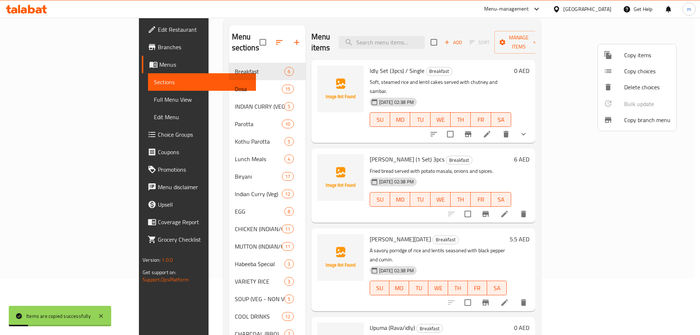
click at [218, 98] on div at bounding box center [350, 167] width 700 height 335
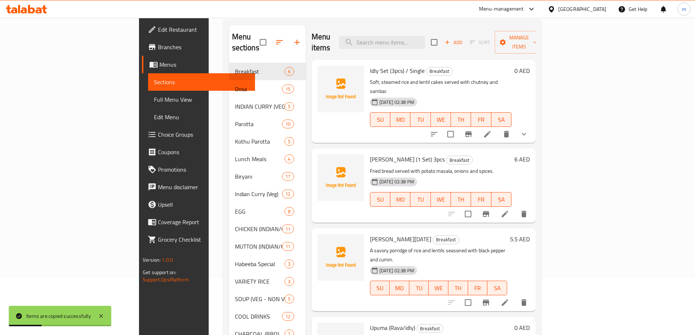
click at [261, 98] on div "INDIAN CURRY (VEG) 5" at bounding box center [267, 107] width 77 height 18
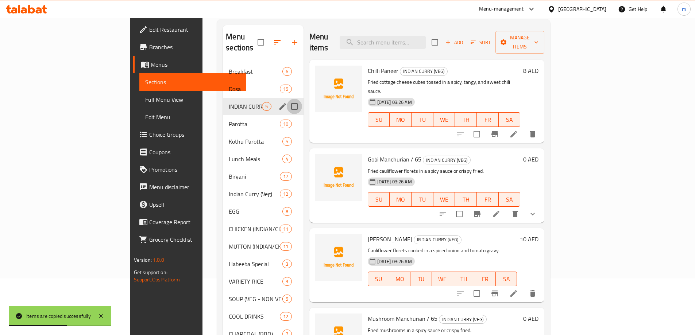
click at [287, 99] on input "Menu sections" at bounding box center [294, 106] width 15 height 15
checkbox input "true"
click at [264, 34] on button "button" at bounding box center [273, 43] width 18 height 18
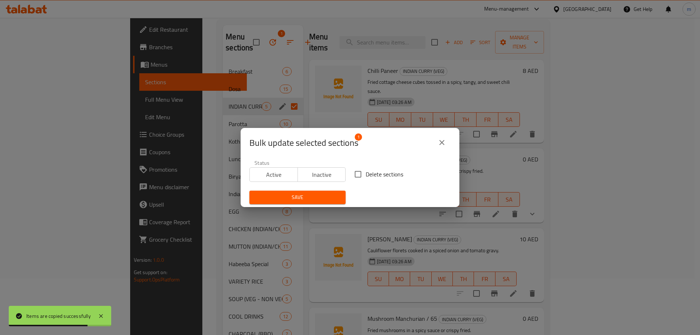
click at [367, 174] on span "Delete sections" at bounding box center [385, 174] width 38 height 9
click at [366, 174] on input "Delete sections" at bounding box center [357, 174] width 15 height 15
checkbox input "true"
click at [325, 195] on span "Save" at bounding box center [297, 197] width 85 height 9
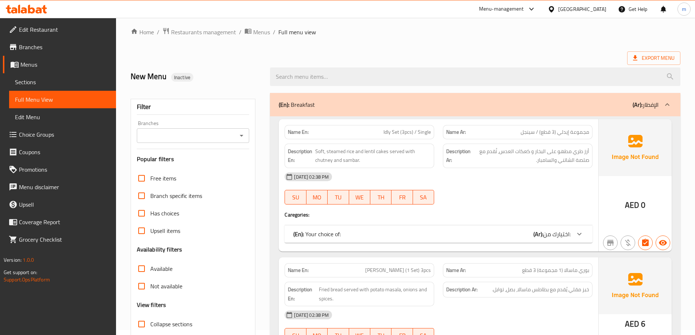
scroll to position [182, 0]
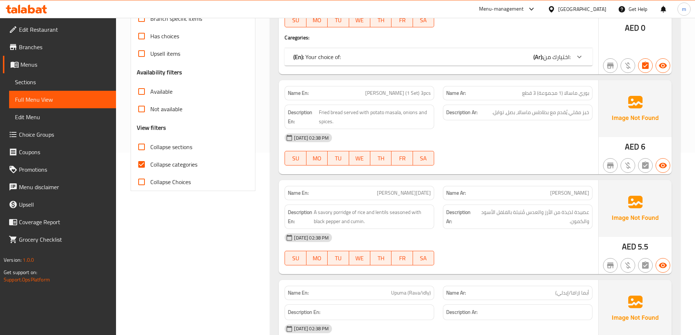
click at [177, 162] on span "Collapse categories" at bounding box center [173, 164] width 47 height 9
click at [150, 162] on input "Collapse categories" at bounding box center [142, 165] width 18 height 18
checkbox input "false"
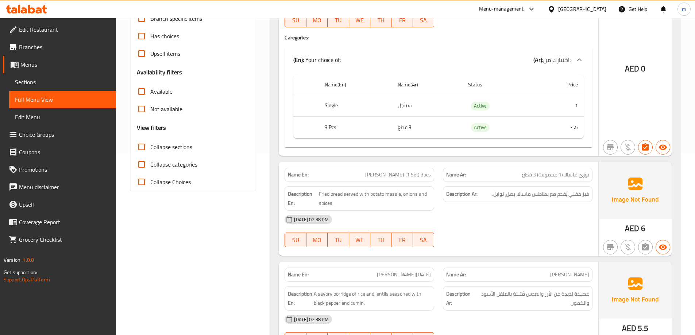
click at [175, 148] on span "Collapse sections" at bounding box center [171, 147] width 42 height 9
click at [150, 148] on input "Collapse sections" at bounding box center [142, 147] width 18 height 18
checkbox input "true"
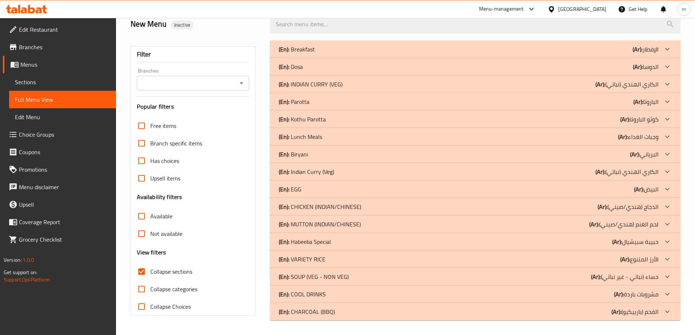
scroll to position [58, 0]
click at [639, 171] on p "(Ar): الكاري الهندي (نباتي)" at bounding box center [626, 171] width 63 height 9
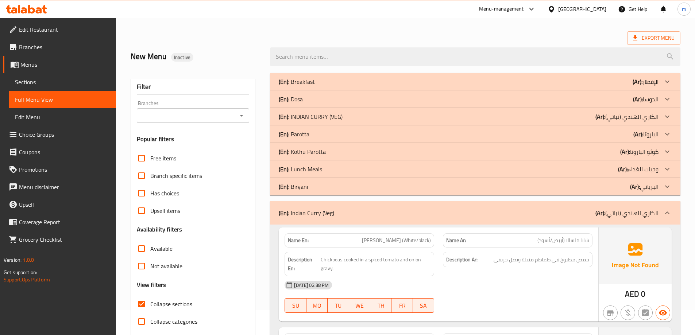
scroll to position [24, 0]
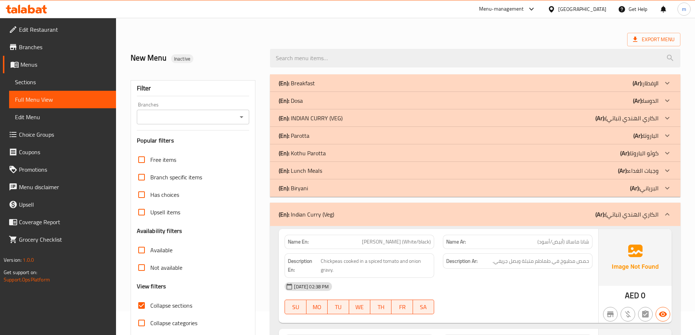
click at [633, 218] on p "(Ar): الكاري الهندي (نباتي)" at bounding box center [626, 214] width 63 height 9
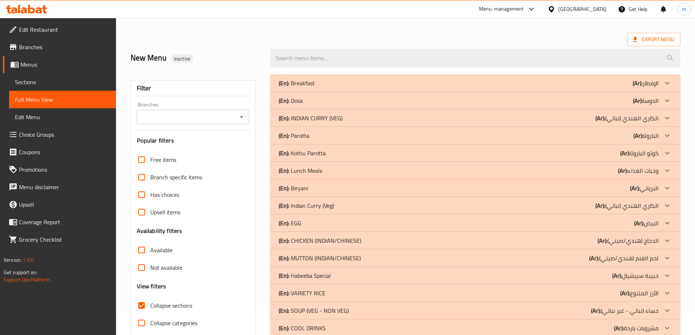
click at [636, 122] on p "(Ar): الكاري الهندي (نباتي)" at bounding box center [626, 118] width 63 height 9
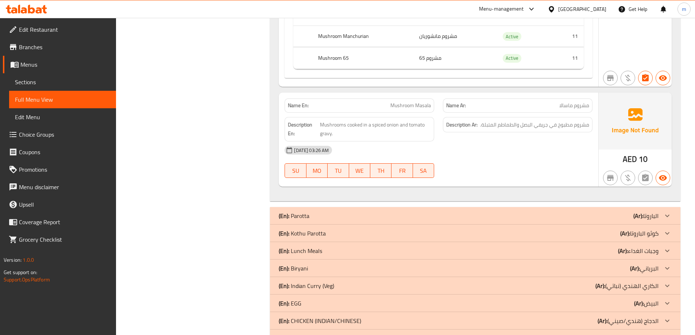
scroll to position [818, 0]
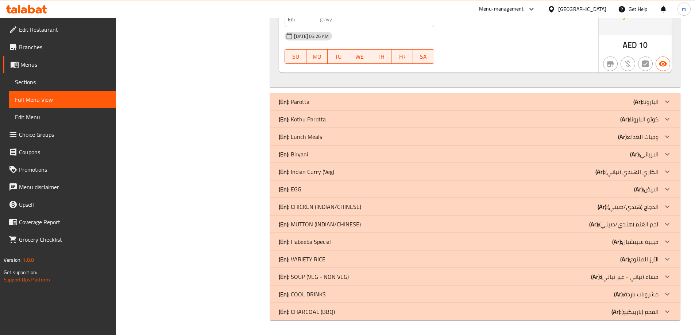
drag, startPoint x: 583, startPoint y: 192, endPoint x: 565, endPoint y: 190, distance: 18.1
click at [583, 192] on div "(En): EGG (Ar): البيض" at bounding box center [469, 189] width 380 height 9
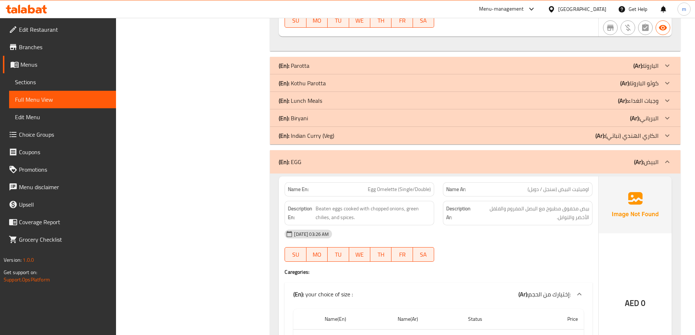
scroll to position [963, 0]
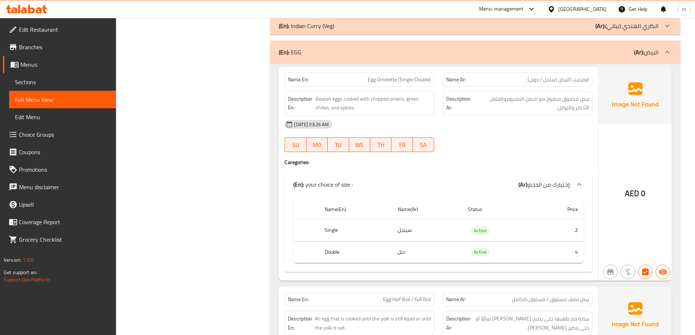
click at [403, 84] on span "Egg Omelette (Single/Double)" at bounding box center [399, 80] width 63 height 8
click at [400, 80] on span "Egg Omelette (Single/Double)" at bounding box center [399, 80] width 63 height 8
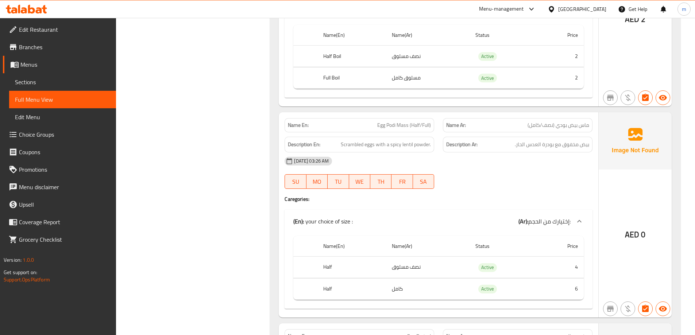
scroll to position [1401, 0]
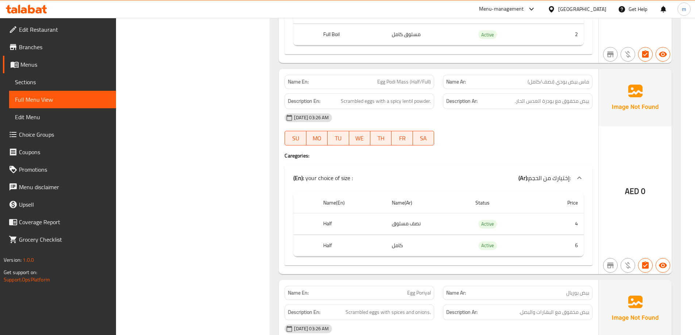
click at [416, 78] on span "Egg Podi Mass (Half/Full)" at bounding box center [404, 82] width 54 height 8
copy span "Egg Podi Mass (Half/Full)"
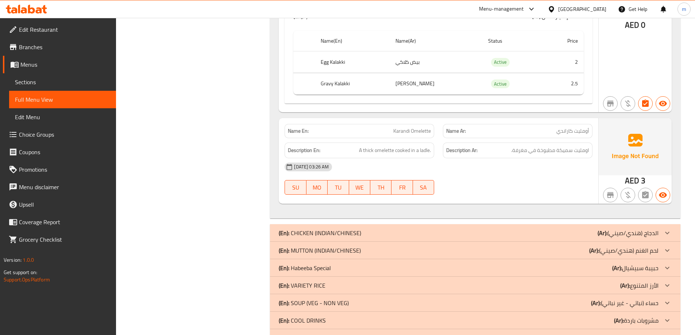
scroll to position [2058, 0]
click at [566, 228] on div "(En): CHICKEN (INDIAN/CHINESE) (Ar): الدجاج (هندي/صيني)" at bounding box center [469, 232] width 380 height 9
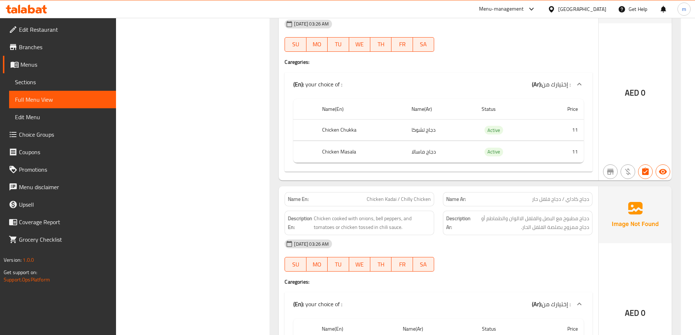
scroll to position [2386, 0]
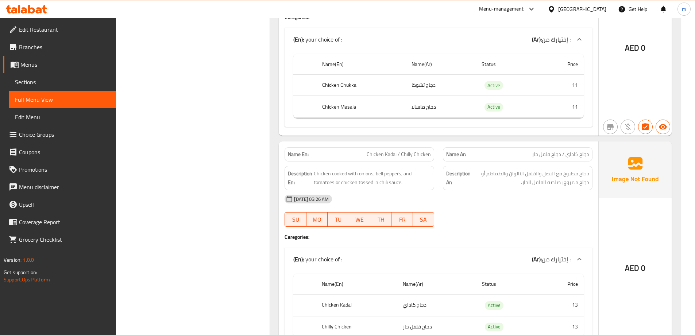
click at [409, 151] on span "Chicken Kadai / Chilly Chicken" at bounding box center [399, 155] width 64 height 8
copy span "Chicken Kadai / Chilly Chicken"
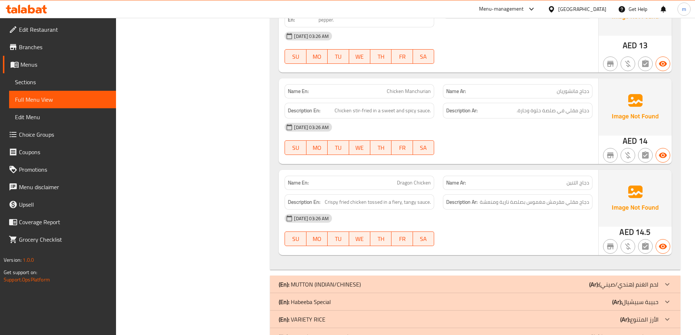
scroll to position [3334, 0]
drag, startPoint x: 543, startPoint y: 267, endPoint x: 538, endPoint y: 240, distance: 28.2
click at [543, 280] on div "(En): MUTTON (INDIAN/CHINESE) (Ar): لحم الغنم (هندي/صيني)" at bounding box center [469, 284] width 380 height 9
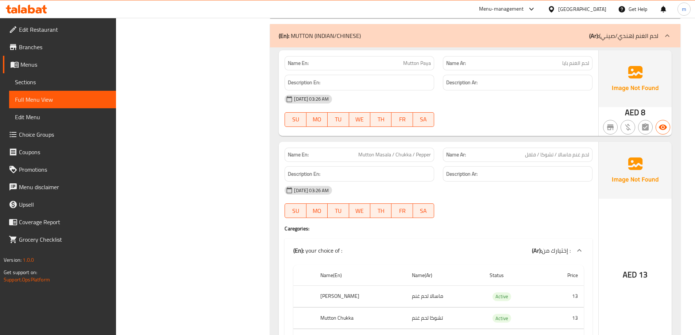
scroll to position [3626, 0]
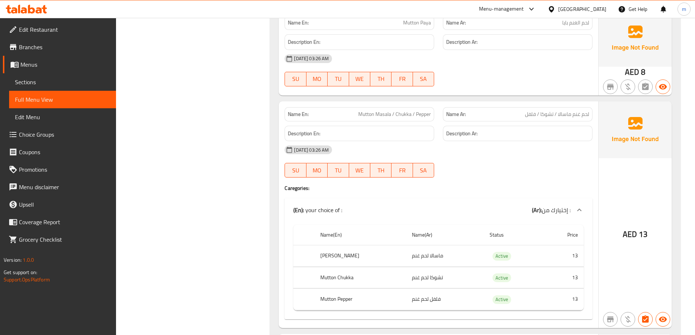
click at [388, 110] on span "Mutton Masala / Chukka / Pepper" at bounding box center [394, 114] width 73 height 8
copy span "Mutton Masala / Chukka / Pepper"
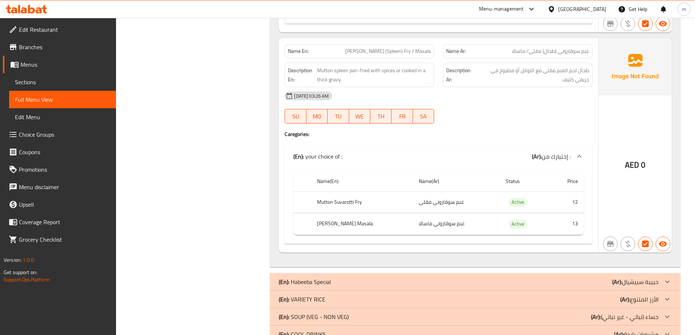
scroll to position [4792, 0]
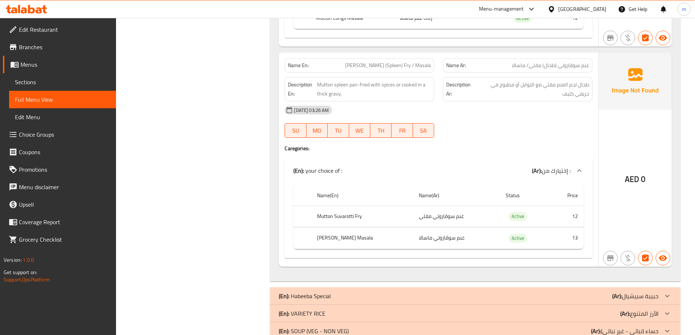
click at [556, 292] on div "(En): Habeeba Special (Ar): حبيبة سبيشيال" at bounding box center [469, 296] width 380 height 9
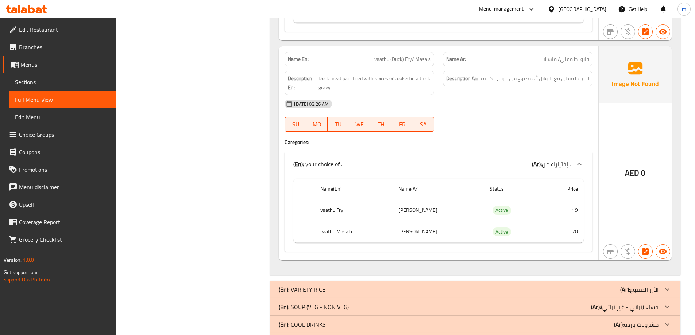
scroll to position [5512, 0]
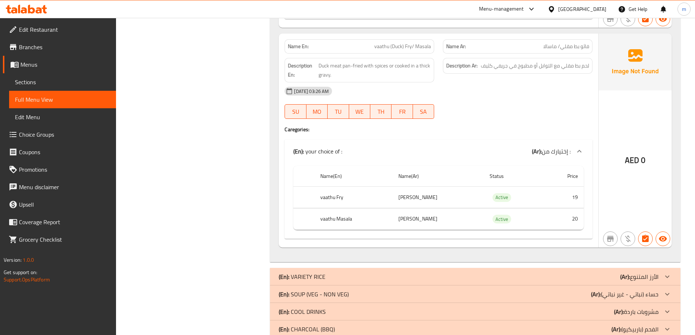
click at [578, 272] on div "(En): VARIETY RICE (Ar): الأرز المتنوع" at bounding box center [469, 276] width 380 height 9
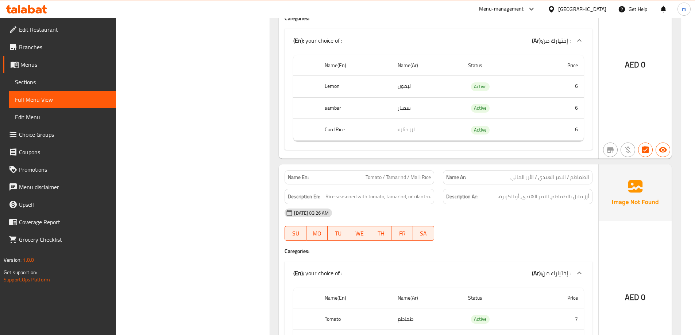
scroll to position [5876, 0]
drag, startPoint x: 410, startPoint y: 159, endPoint x: 430, endPoint y: 159, distance: 19.7
click at [430, 172] on span "Tomato / Tamarind / Malli Rice" at bounding box center [397, 176] width 65 height 8
copy span "Malli Rice"
drag, startPoint x: 414, startPoint y: 178, endPoint x: 432, endPoint y: 178, distance: 18.2
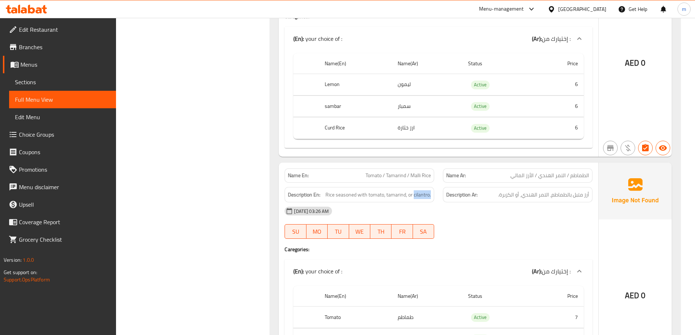
click at [432, 187] on div "Description En: Rice seasoned with tomato, tamarind, or cilantro." at bounding box center [359, 195] width 150 height 16
copy span "cilantro."
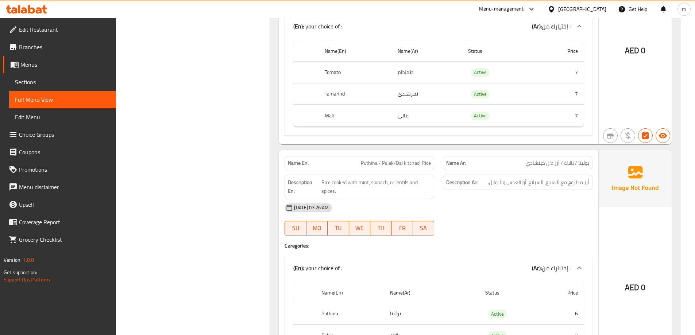
scroll to position [6132, 0]
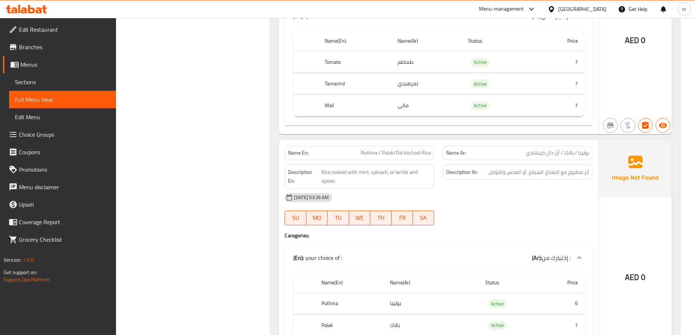
click at [372, 149] on span "Puthina / Palak/Dal kitchadi Rice" at bounding box center [396, 153] width 70 height 8
copy span "Puthina"
click at [360, 168] on span "Rice cooked with mint, spinach, or lentils and spices." at bounding box center [376, 177] width 110 height 18
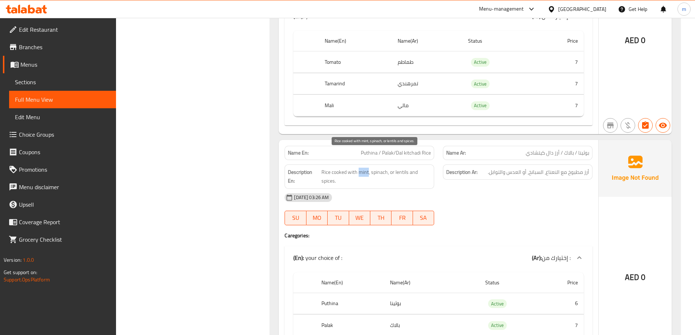
copy span "mint"
click at [372, 149] on span "Puthina / Palak/Dal kitchadi Rice" at bounding box center [396, 153] width 70 height 8
click at [406, 149] on span "Puthina / Palak/Dal kitchadi Rice" at bounding box center [396, 153] width 70 height 8
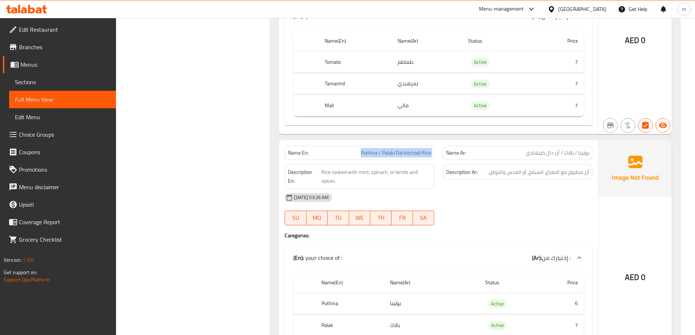
click at [406, 149] on span "Puthina / Palak/Dal kitchadi Rice" at bounding box center [396, 153] width 70 height 8
copy span "Puthina / Palak/Dal kitchadi Rice"
click at [385, 149] on span "Puthina / Palak/Dal kitchadi Rice" at bounding box center [396, 153] width 70 height 8
click at [380, 168] on span "Rice cooked with mint, spinach, or lentils and spices." at bounding box center [376, 177] width 110 height 18
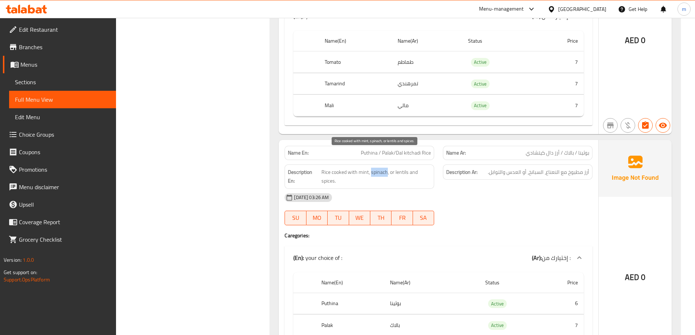
click at [380, 168] on span "Rice cooked with mint, spinach, or lentils and spices." at bounding box center [376, 177] width 110 height 18
copy span "spinach"
click at [415, 149] on span "Puthina / Palak/Dal kitchadi Rice" at bounding box center [396, 153] width 70 height 8
copy span "kitchadi"
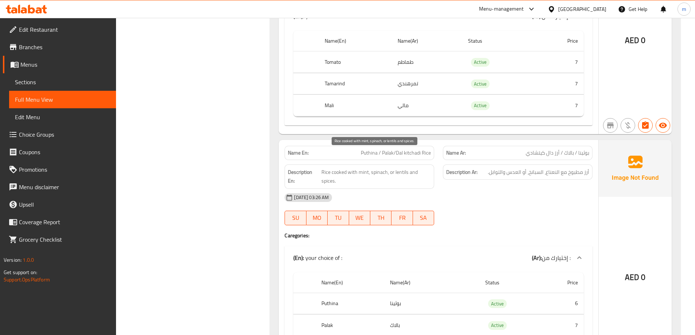
click at [406, 168] on span "Rice cooked with mint, spinach, or lentils and spices." at bounding box center [376, 177] width 110 height 18
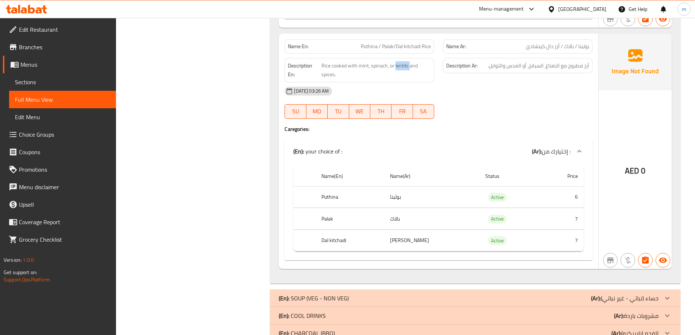
scroll to position [6242, 0]
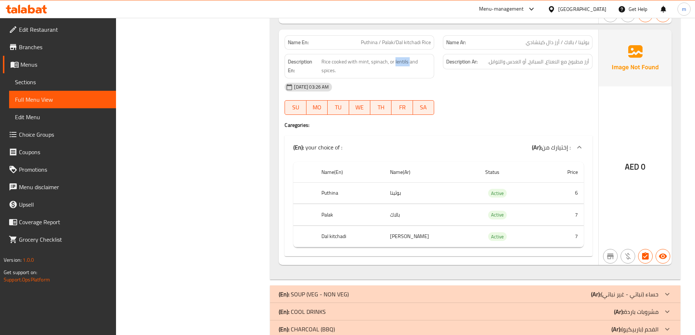
drag, startPoint x: 558, startPoint y: 275, endPoint x: 560, endPoint y: 253, distance: 21.6
click at [558, 290] on div "(En): SOUP (VEG - NON VEG) (Ar): حساء (نباتي - غير نباتي)" at bounding box center [469, 294] width 380 height 9
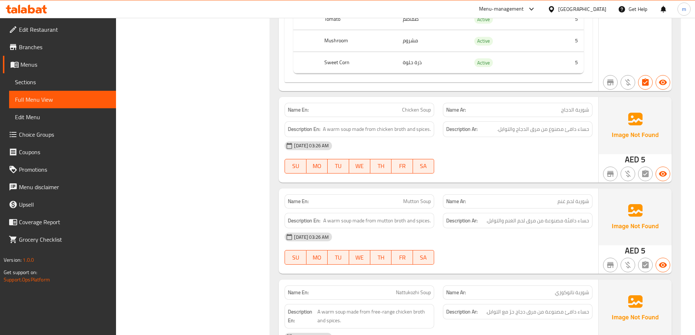
scroll to position [6716, 0]
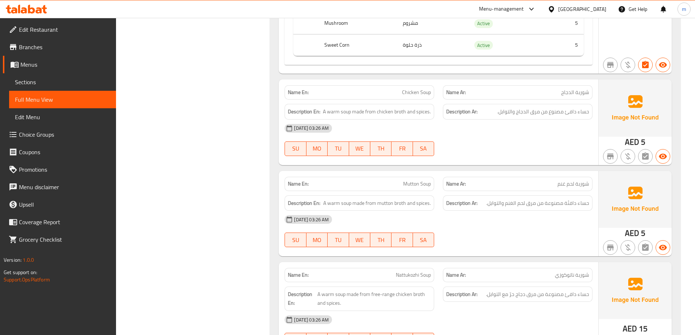
click at [406, 271] on span "Nattukozhi Soup" at bounding box center [413, 275] width 35 height 8
drag, startPoint x: 373, startPoint y: 281, endPoint x: 412, endPoint y: 280, distance: 39.4
click at [412, 290] on span "A warm soup made from free-range chicken broth and spices." at bounding box center [373, 299] width 113 height 18
click at [371, 290] on span "A warm soup made from free-range chicken broth and spices." at bounding box center [373, 299] width 113 height 18
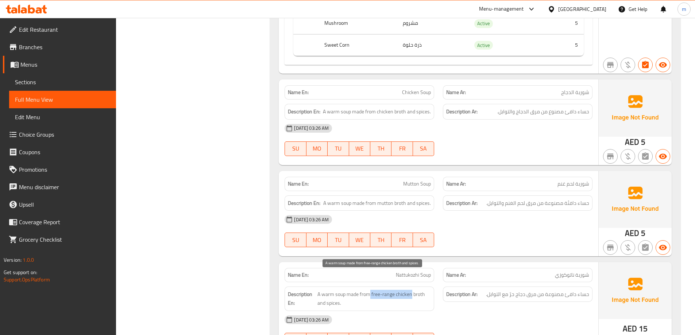
drag, startPoint x: 370, startPoint y: 278, endPoint x: 406, endPoint y: 278, distance: 35.7
click at [406, 290] on span "A warm soup made from free-range chicken broth and spices." at bounding box center [373, 299] width 113 height 18
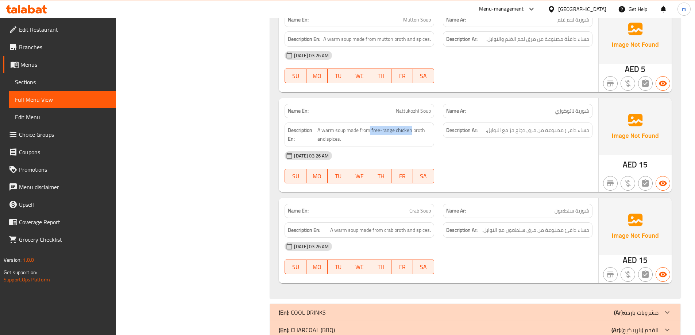
scroll to position [6881, 0]
click at [587, 307] on div "(En): COOL DRINKS (Ar): مشروبات باردة" at bounding box center [469, 311] width 380 height 9
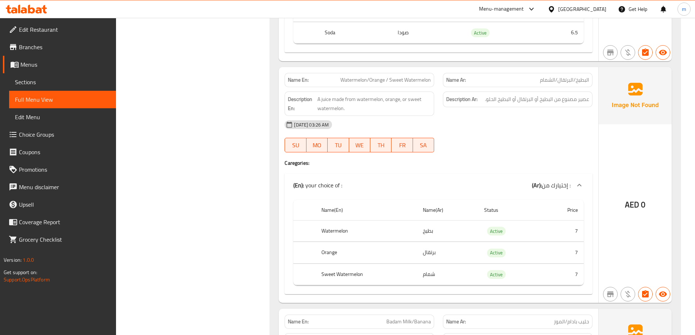
scroll to position [7795, 0]
click at [408, 76] on span "Watermelon/Orange / Sweet Watermelon" at bounding box center [385, 80] width 90 height 8
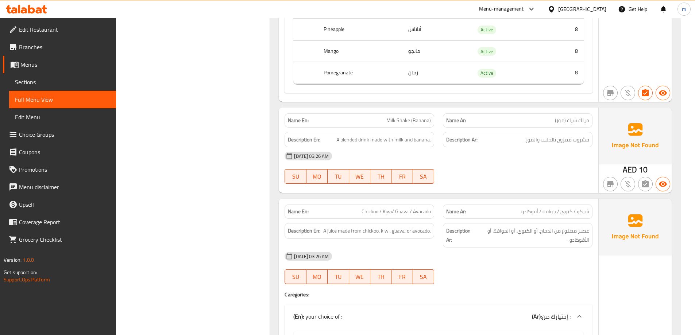
scroll to position [8488, 0]
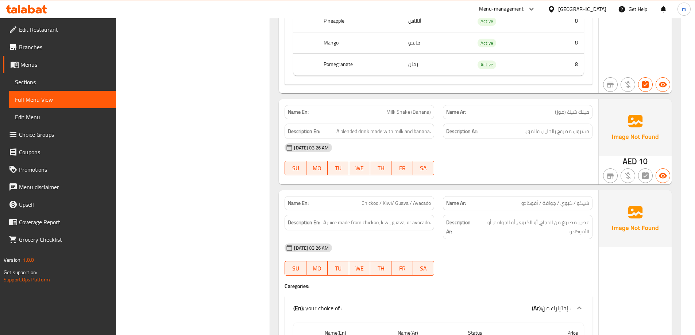
click at [415, 199] on span "Chickoo / Kiwi/ Guava / Avacado" at bounding box center [395, 203] width 69 height 8
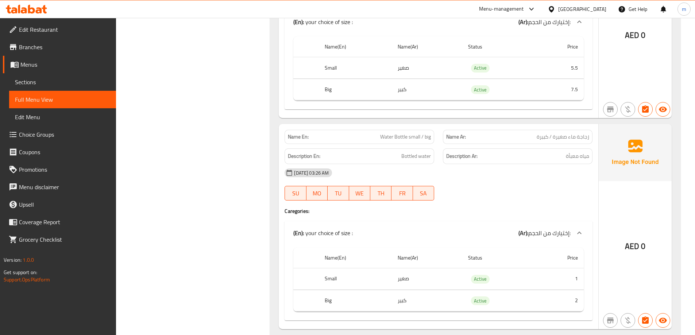
scroll to position [9588, 0]
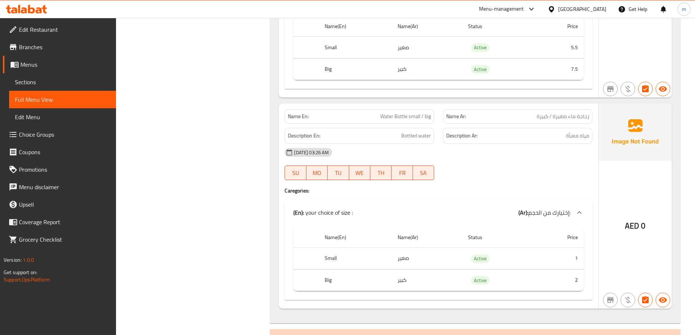
click at [579, 334] on div "(En): CHARCOAL (BBQ) (Ar): الفحم (باربيكيو)" at bounding box center [469, 338] width 380 height 9
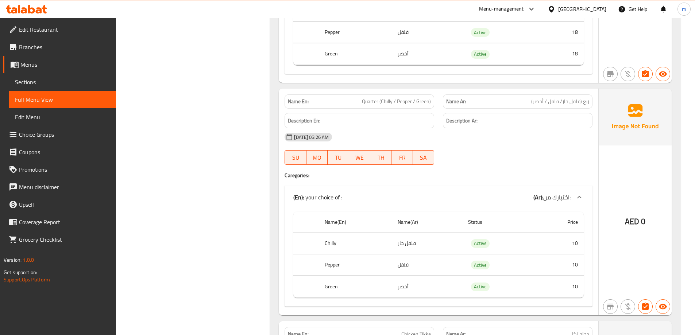
scroll to position [10318, 0]
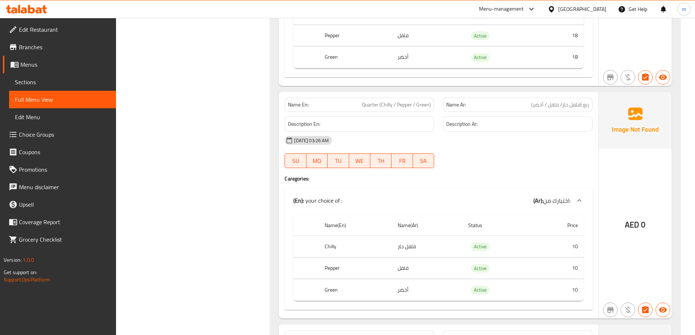
click at [413, 101] on span "Quarter (Chilly / Pepper / Green)" at bounding box center [396, 105] width 69 height 8
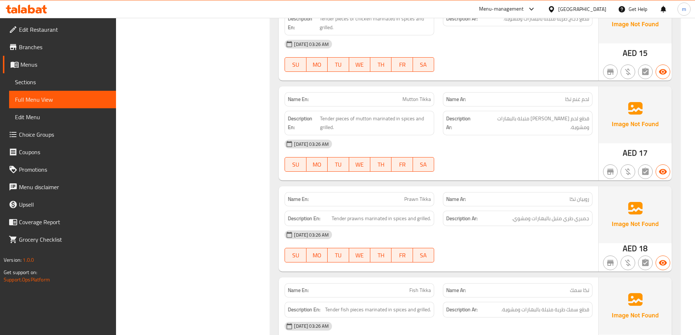
scroll to position [10613, 0]
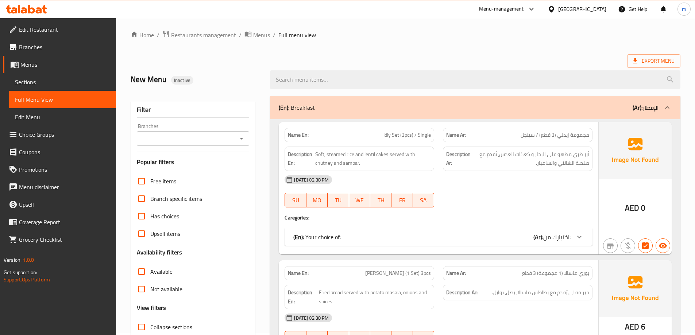
scroll to position [146, 0]
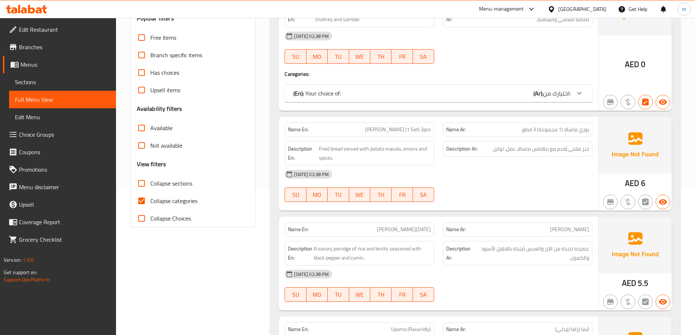
click at [182, 205] on span "Collapse categories" at bounding box center [173, 201] width 47 height 9
click at [150, 205] on input "Collapse categories" at bounding box center [142, 201] width 18 height 18
checkbox input "false"
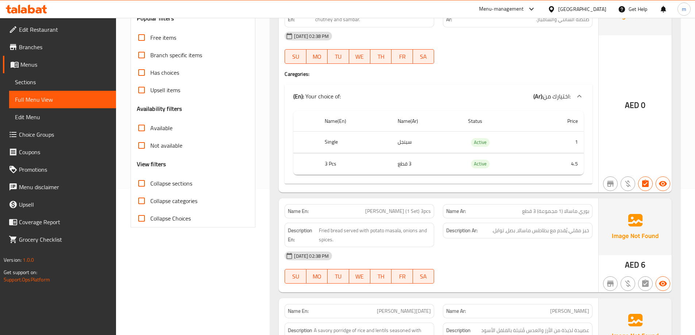
click at [166, 188] on span "Collapse sections" at bounding box center [171, 183] width 42 height 9
click at [150, 188] on input "Collapse sections" at bounding box center [142, 184] width 18 height 18
checkbox input "true"
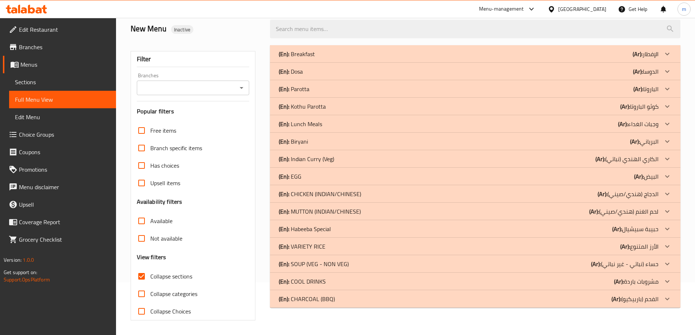
scroll to position [53, 0]
click at [585, 162] on div "(En): Indian Curry (Veg) (Ar): الكاري الهندي (نباتي)" at bounding box center [469, 159] width 380 height 9
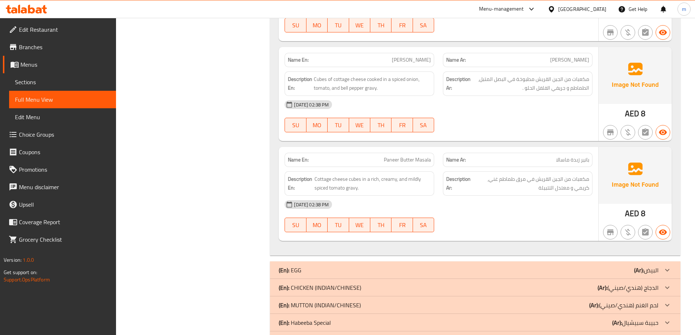
scroll to position [1500, 0]
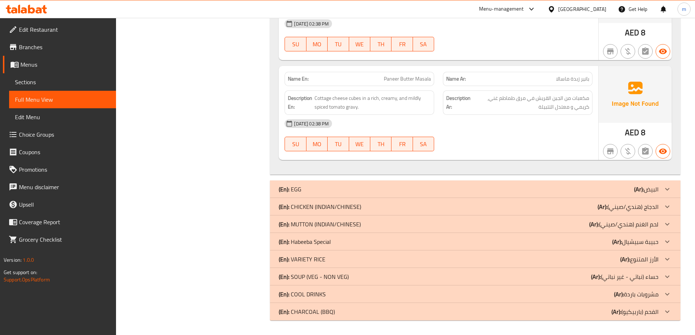
drag, startPoint x: 575, startPoint y: 186, endPoint x: 573, endPoint y: 200, distance: 13.8
click at [575, 187] on div "(En): EGG (Ar): البيض" at bounding box center [469, 189] width 380 height 9
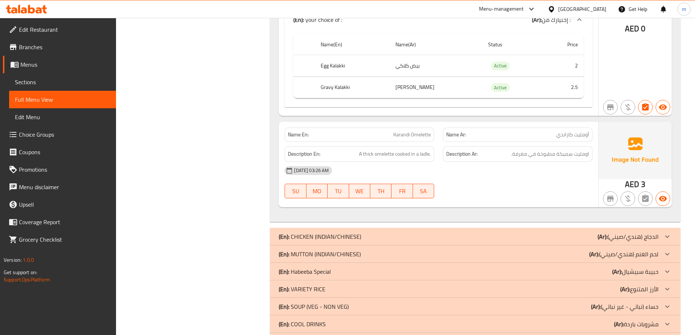
scroll to position [2750, 0]
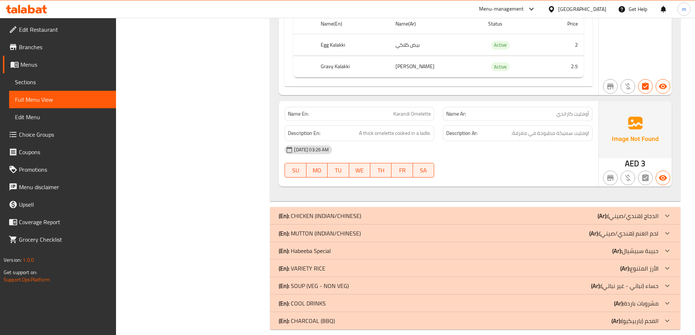
click at [543, 212] on div "(En): CHICKEN (INDIAN/CHINESE) (Ar): الدجاج (هندي/صيني)" at bounding box center [475, 216] width 410 height 18
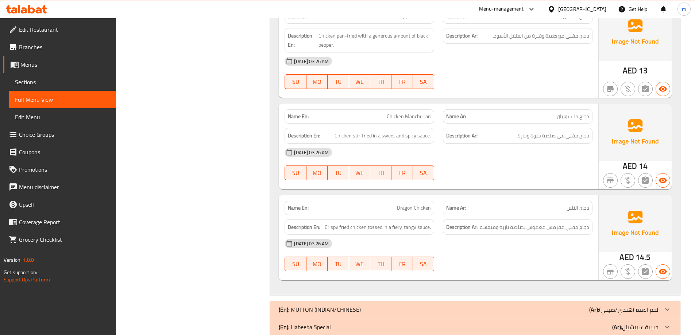
scroll to position [4052, 0]
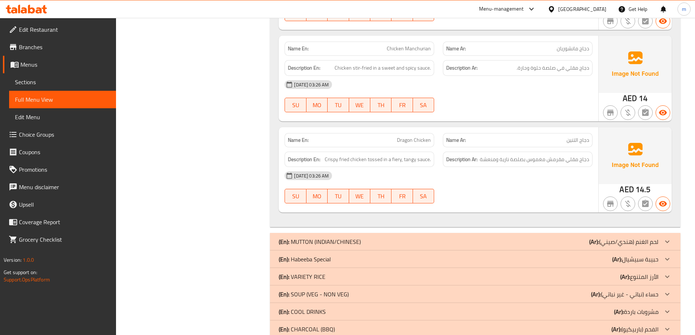
click at [584, 325] on div "(En): CHARCOAL (BBQ) (Ar): الفحم (باربيكيو)" at bounding box center [469, 329] width 380 height 9
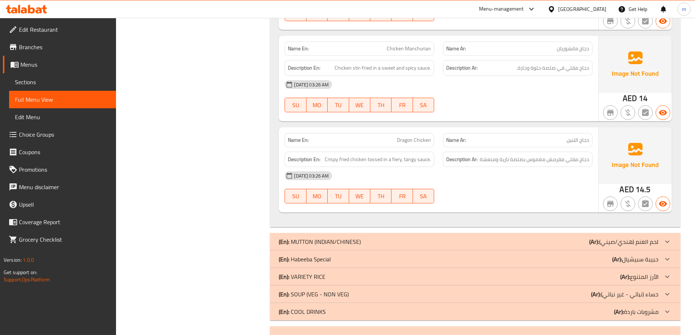
scroll to position [4127, 0]
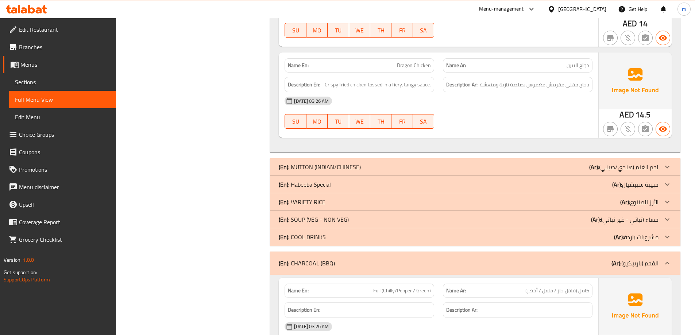
click at [562, 228] on div "(En): COOL DRINKS (Ar): مشروبات باردة" at bounding box center [475, 237] width 410 height 18
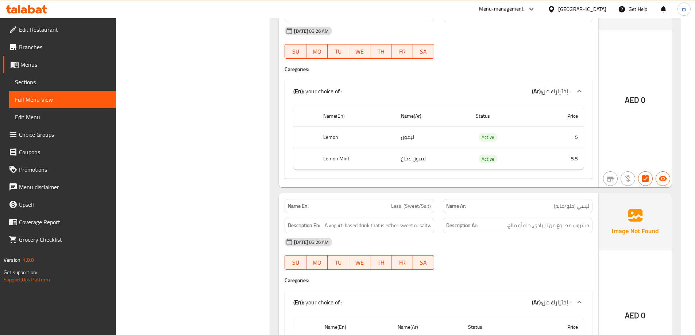
scroll to position [4228, 0]
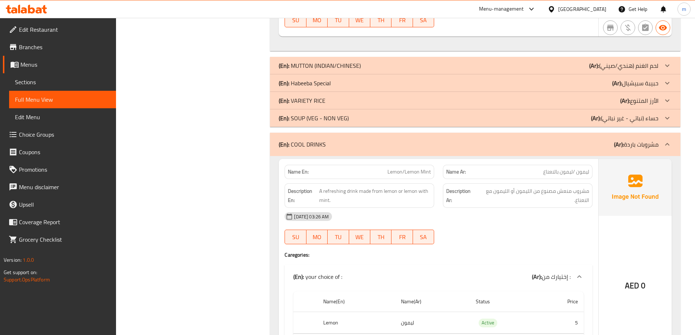
click at [579, 114] on div "(En): SOUP (VEG - NON VEG) (Ar): حساء (نباتي - غير نباتي)" at bounding box center [469, 118] width 380 height 9
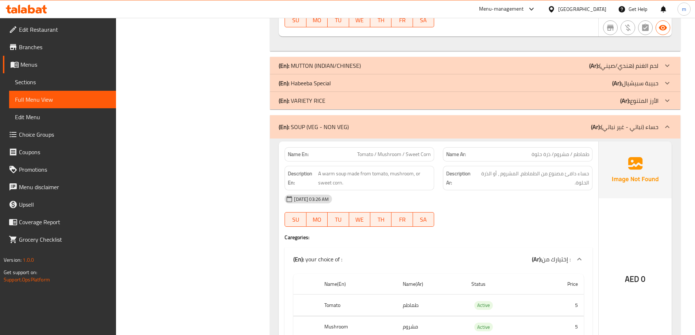
click at [581, 96] on div "(En): VARIETY RICE (Ar): الأرز المتنوع" at bounding box center [469, 100] width 380 height 9
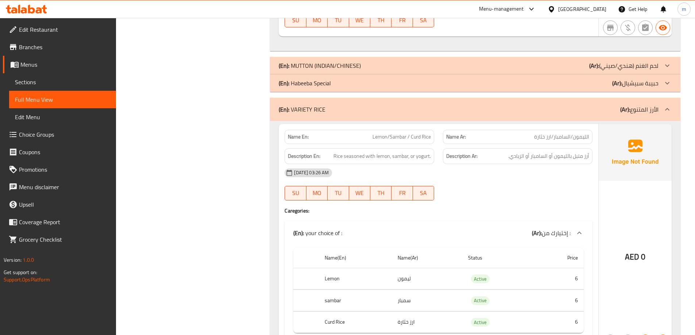
click at [577, 79] on div "(En): Habeeba Special (Ar): حبيبة سبيشيال" at bounding box center [469, 83] width 380 height 9
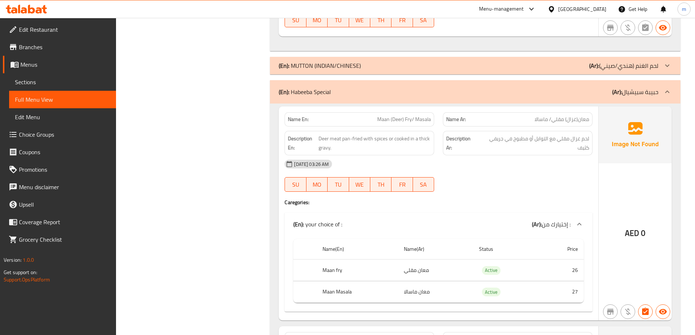
click at [565, 61] on div "(En): MUTTON (INDIAN/CHINESE) (Ar): لحم الغنم (هندي/صيني)" at bounding box center [469, 65] width 380 height 9
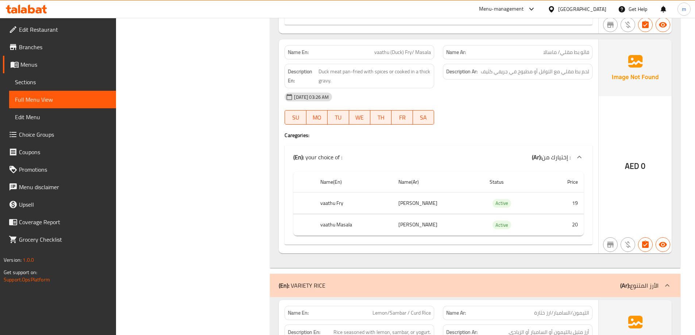
scroll to position [0, 0]
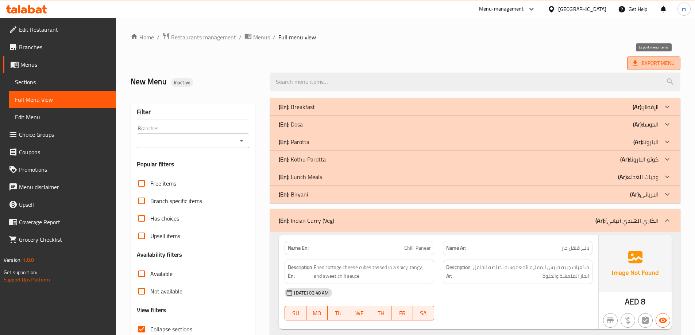
click at [651, 68] on span "Export Menu" at bounding box center [653, 63] width 53 height 13
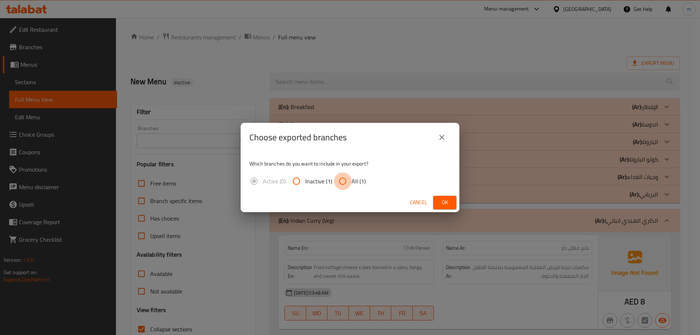
click at [346, 180] on input "All (1)" at bounding box center [343, 181] width 18 height 18
radio input "true"
click at [451, 199] on button "Ok" at bounding box center [444, 202] width 23 height 13
